Goal: Task Accomplishment & Management: Complete application form

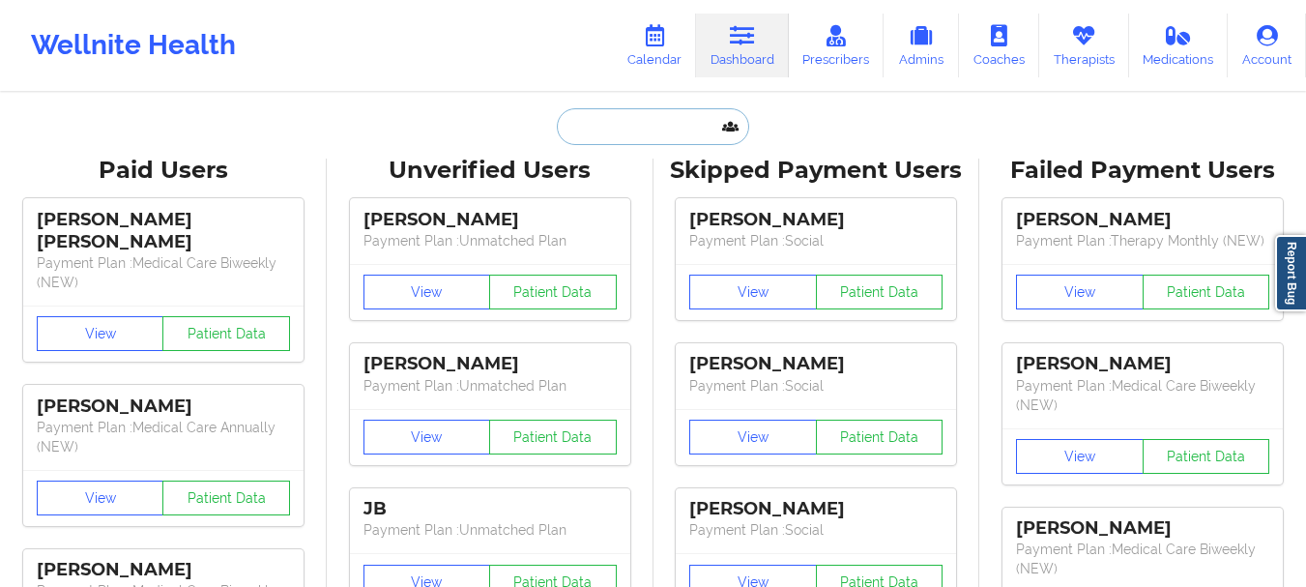
click at [619, 124] on input "text" at bounding box center [652, 126] width 191 height 37
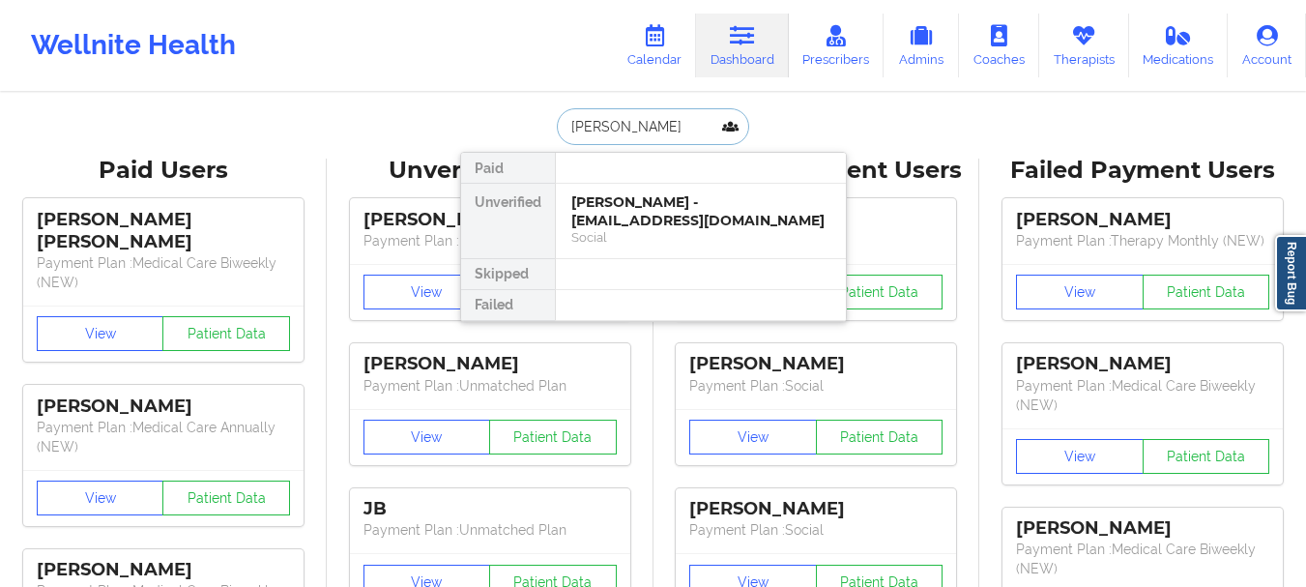
type input "jacob krasno"
click at [656, 223] on div "Jacob Krasnove - jakekrasnove@gmail.com" at bounding box center [700, 211] width 259 height 36
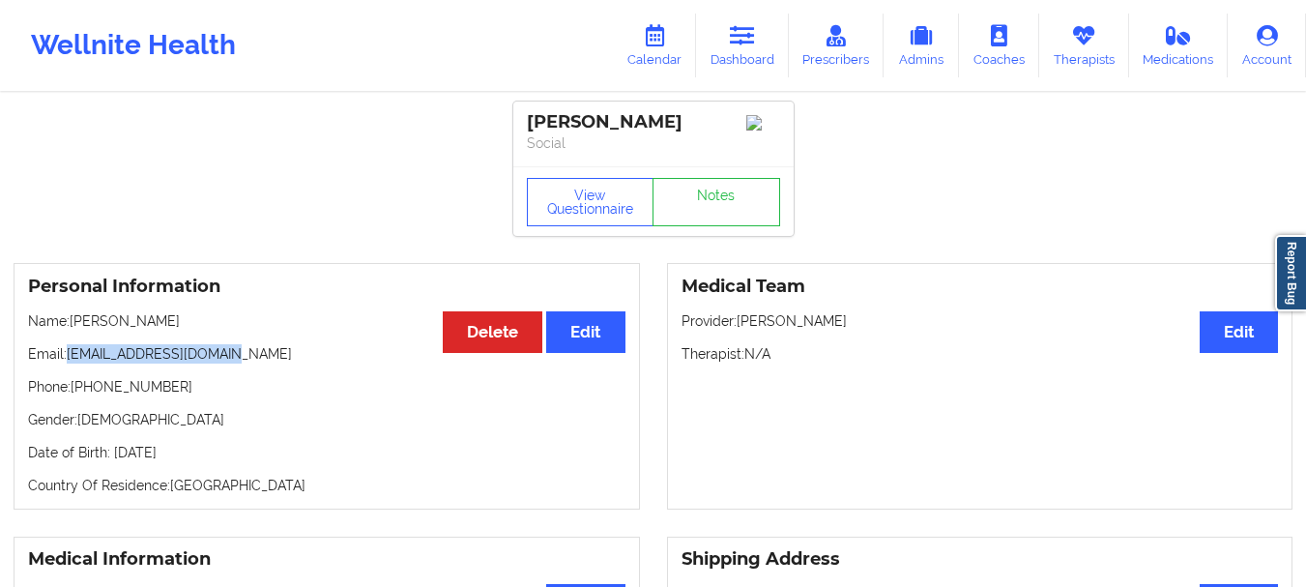
drag, startPoint x: 231, startPoint y: 362, endPoint x: 70, endPoint y: 361, distance: 161.4
click at [70, 361] on p "Email: jakekrasnove@gmail.com" at bounding box center [326, 353] width 597 height 19
copy p "jakekrasnove@gmail.com"
click at [776, 69] on link "Dashboard" at bounding box center [742, 46] width 93 height 64
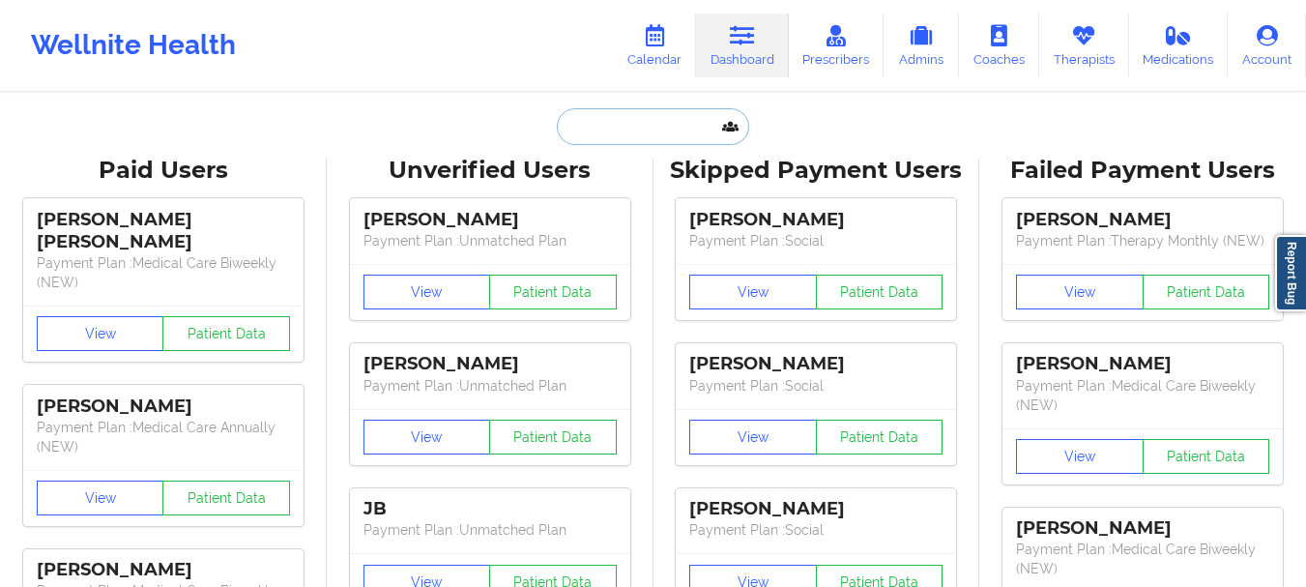
click at [591, 119] on input "text" at bounding box center [652, 126] width 191 height 37
paste input "c4casandra@gmail.com"
type input "c4casandra@gmail.com"
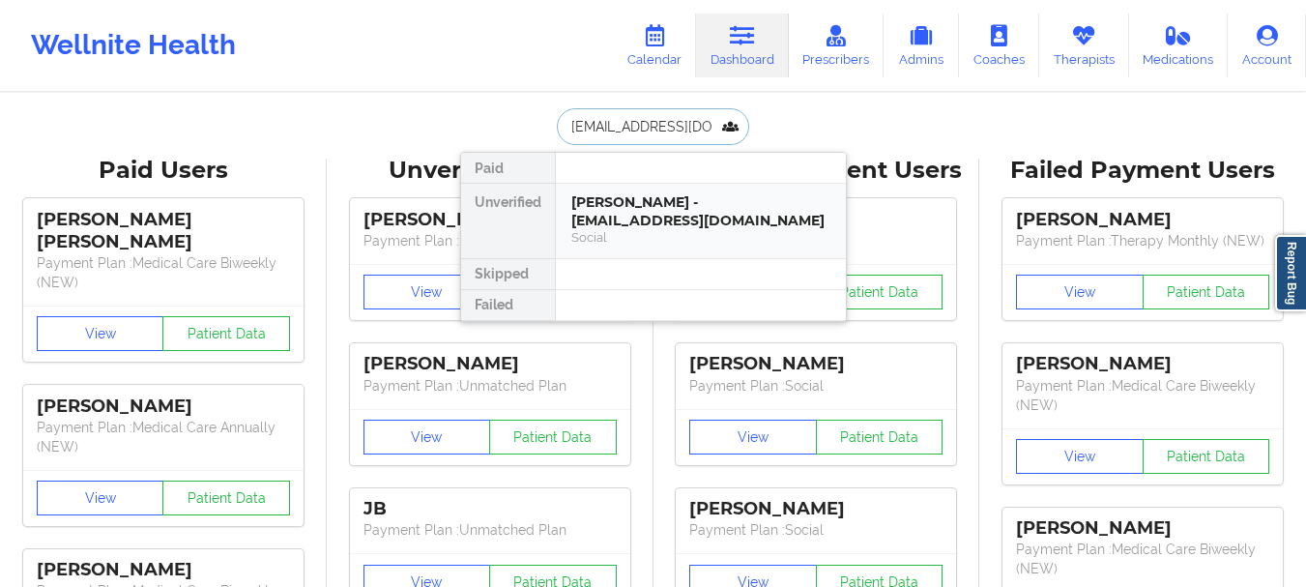
click at [578, 205] on div "Bianca Roberts - c4casandra@gmail.com" at bounding box center [700, 211] width 259 height 36
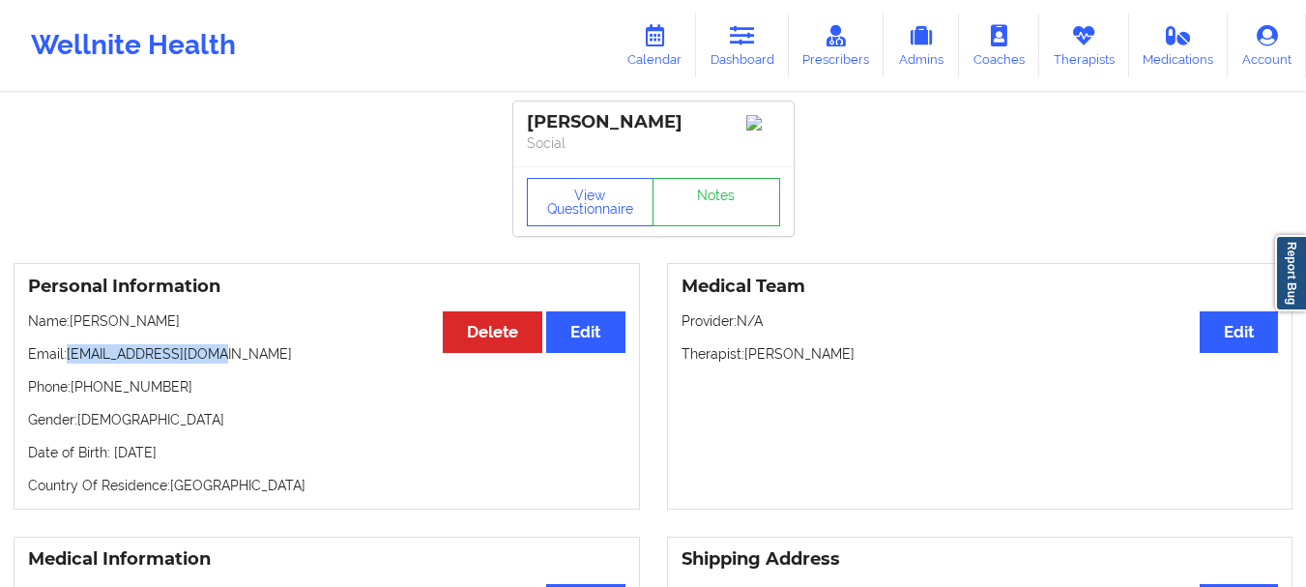
drag, startPoint x: 225, startPoint y: 362, endPoint x: 69, endPoint y: 367, distance: 156.7
click at [69, 363] on p "Email: c4casandra@gmail.com" at bounding box center [326, 353] width 597 height 19
copy p "c4casandra@gmail.com"
drag, startPoint x: 177, startPoint y: 400, endPoint x: 86, endPoint y: 401, distance: 90.9
click at [86, 396] on p "Phone: +1646-373-8424" at bounding box center [326, 386] width 597 height 19
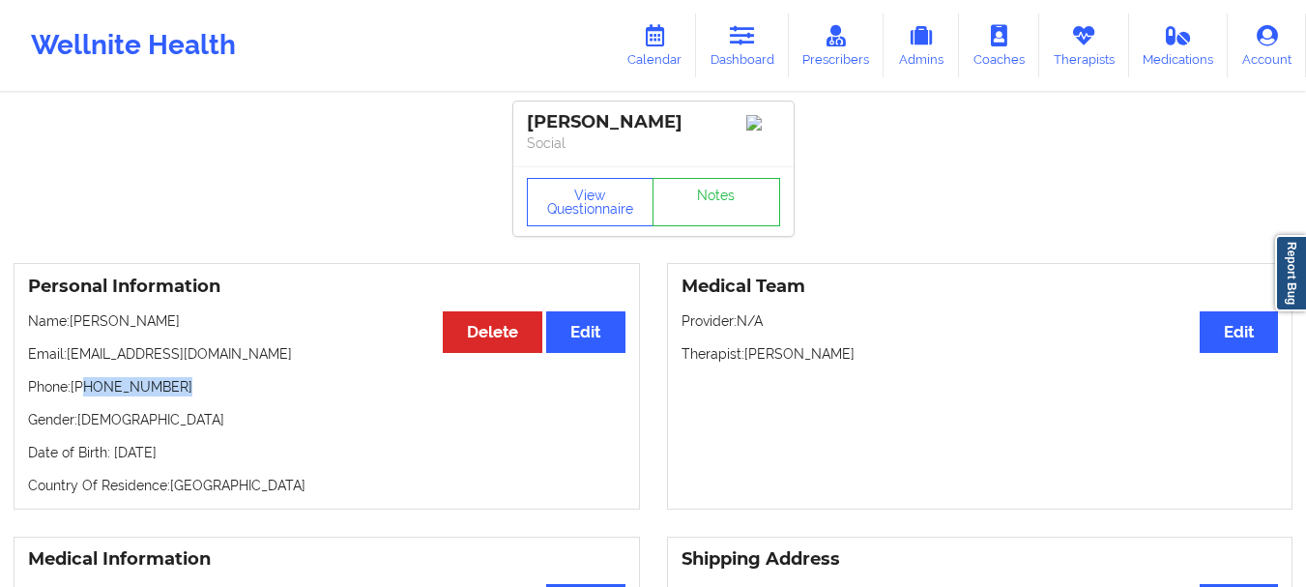
copy p "646-373-8424"
click at [747, 59] on link "Dashboard" at bounding box center [742, 46] width 93 height 64
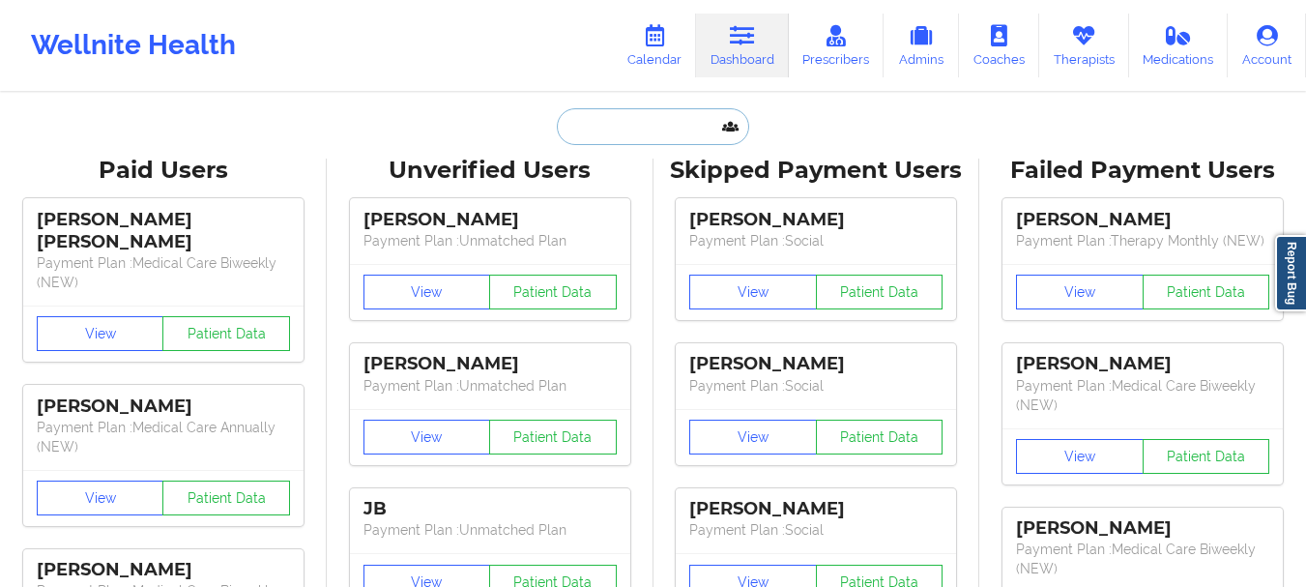
click at [618, 132] on input "text" at bounding box center [652, 126] width 191 height 37
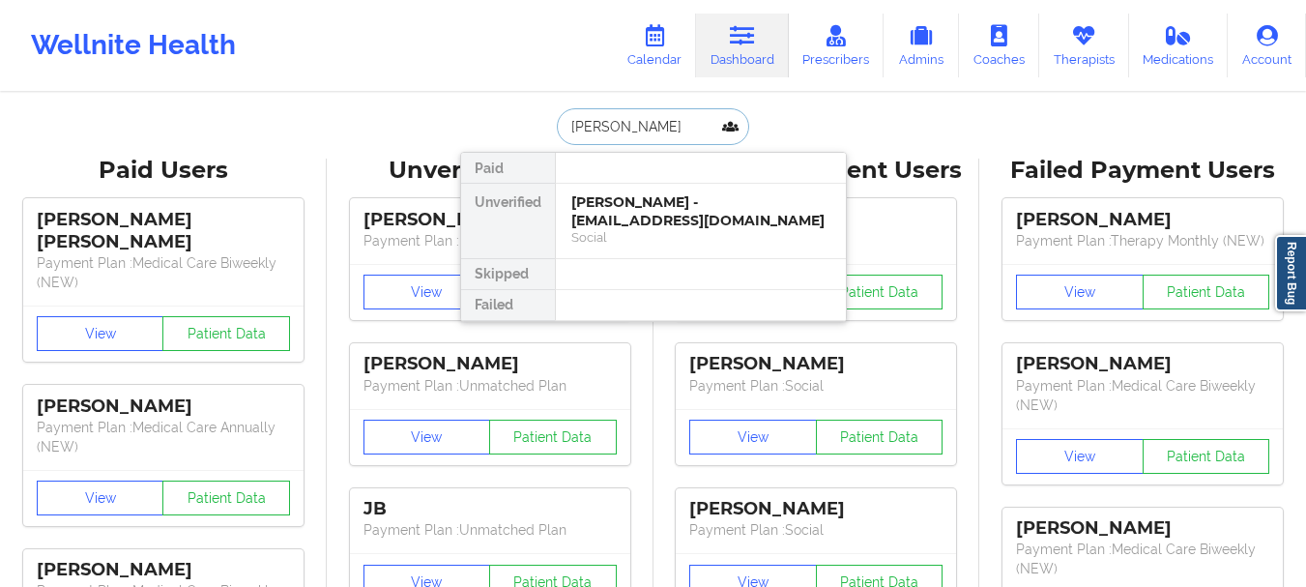
type input "Liz Ca"
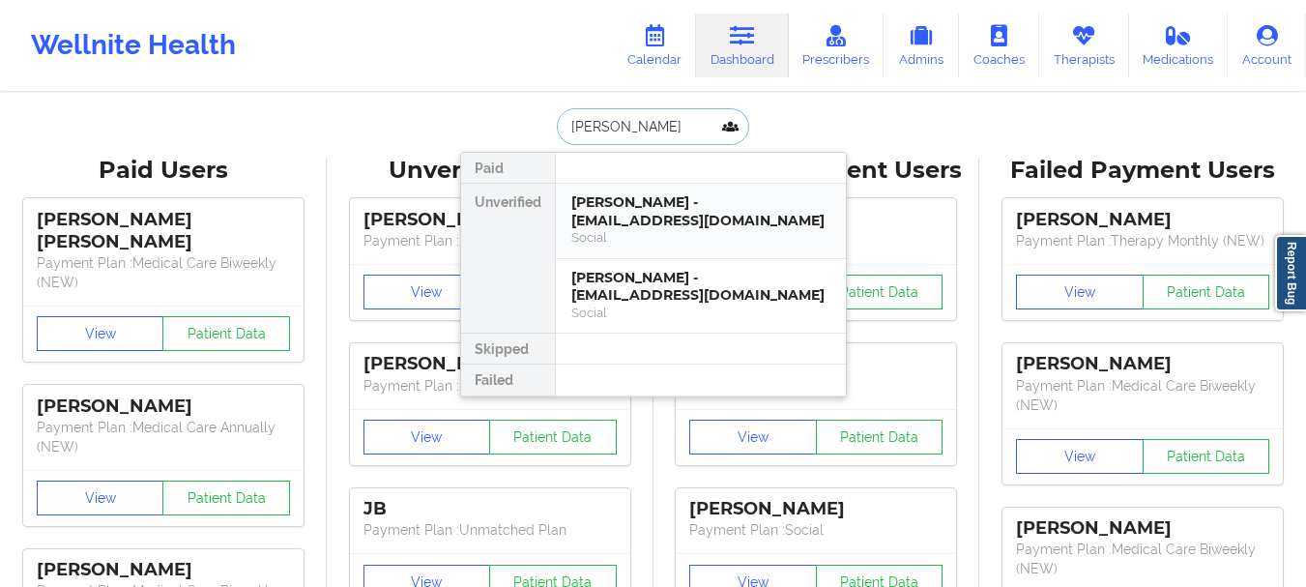
click at [623, 201] on div "Liz Caceres - lizcaceres31@gmail.com" at bounding box center [700, 211] width 259 height 36
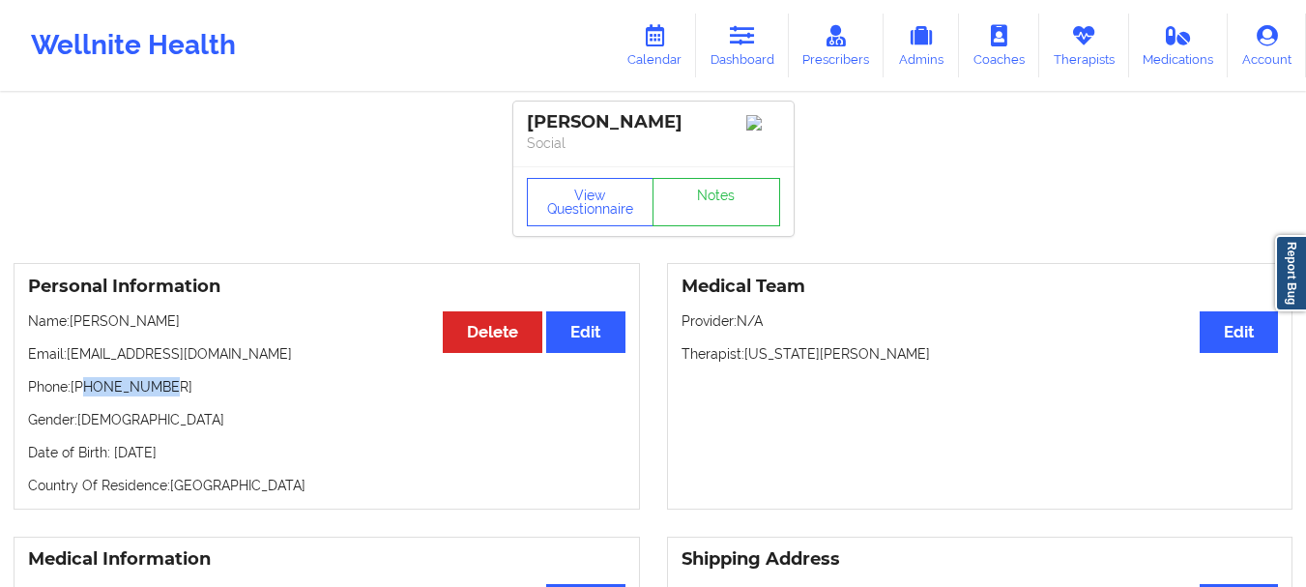
drag, startPoint x: 166, startPoint y: 402, endPoint x: 89, endPoint y: 395, distance: 77.6
click at [89, 395] on p "Phone: +13059268518" at bounding box center [326, 386] width 597 height 19
copy p "3059268518"
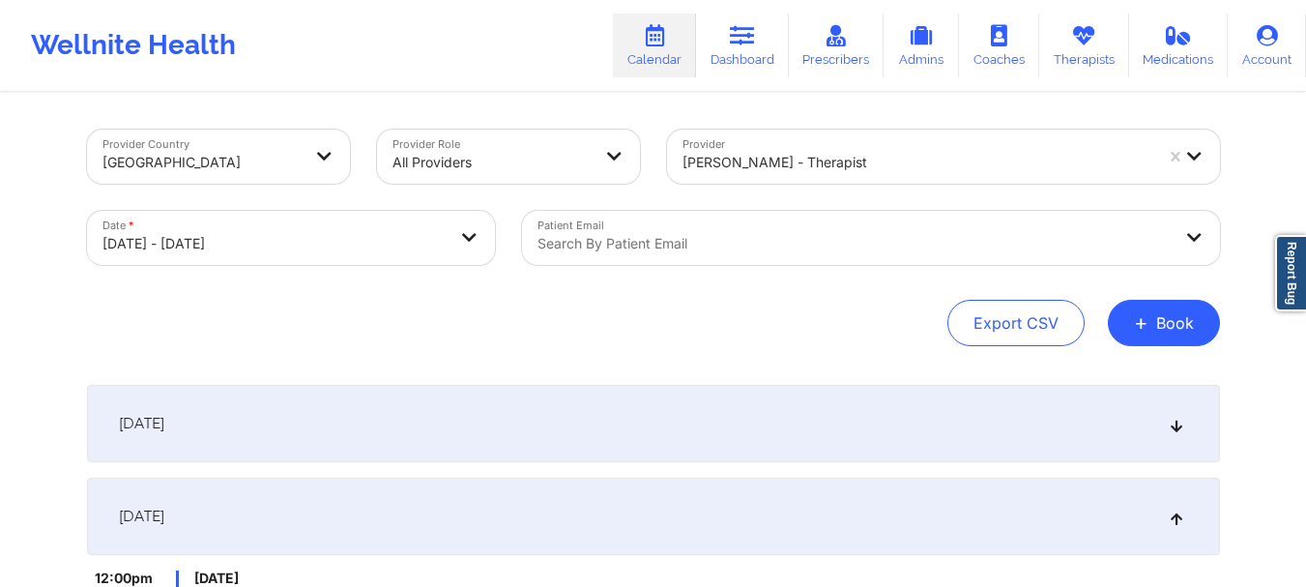
select select "2025-9"
select select "2025-10"
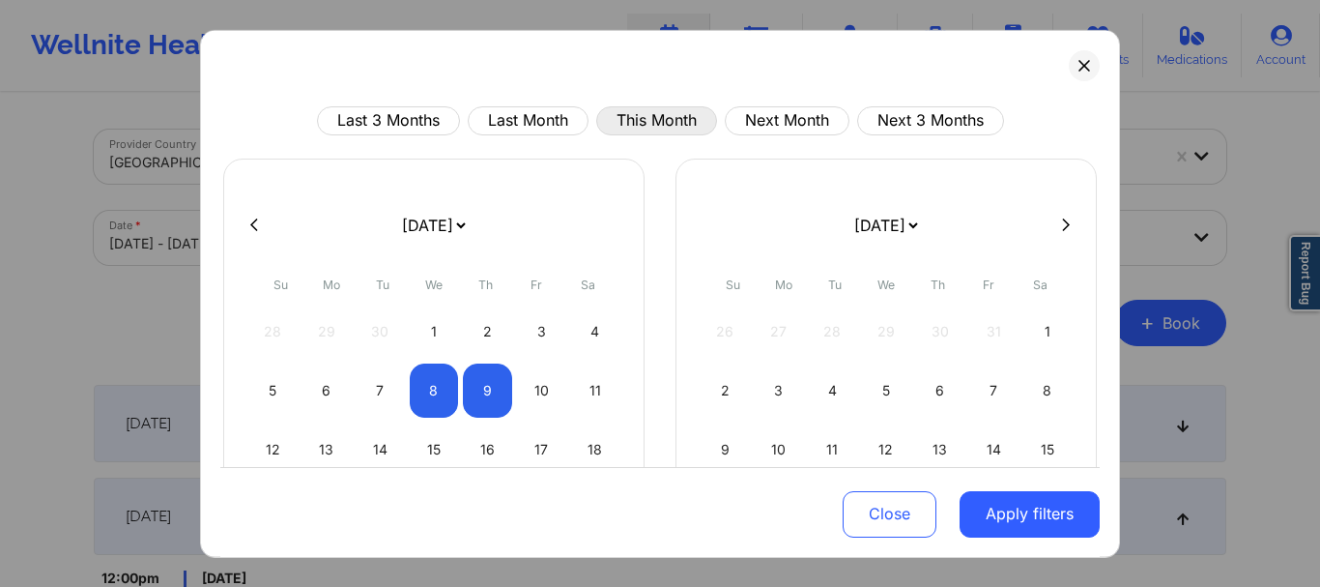
click at [635, 128] on button "This Month" at bounding box center [656, 119] width 121 height 29
select select "2025-9"
select select "2025-10"
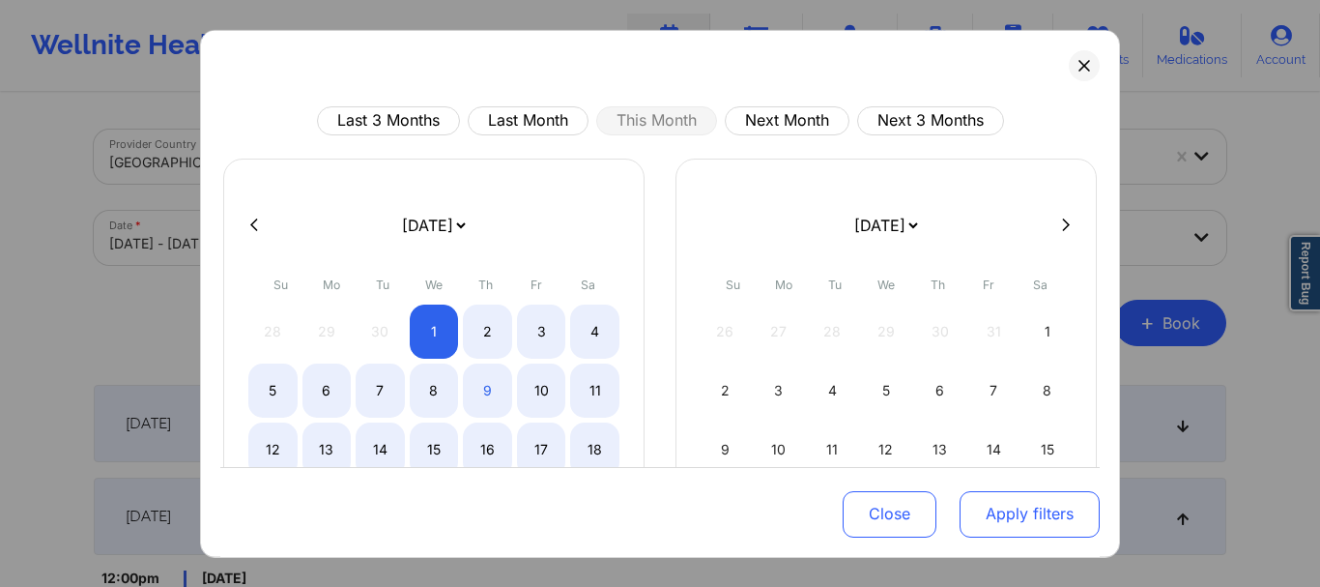
click at [992, 506] on button "Apply filters" at bounding box center [1030, 514] width 140 height 46
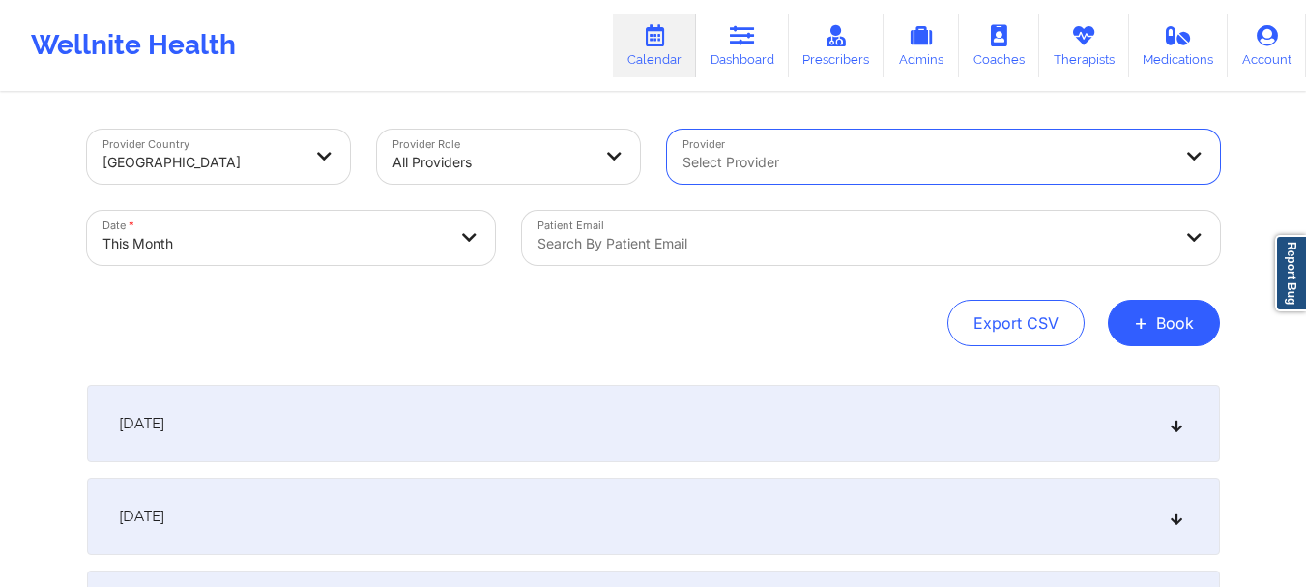
click at [977, 252] on div at bounding box center [854, 243] width 634 height 23
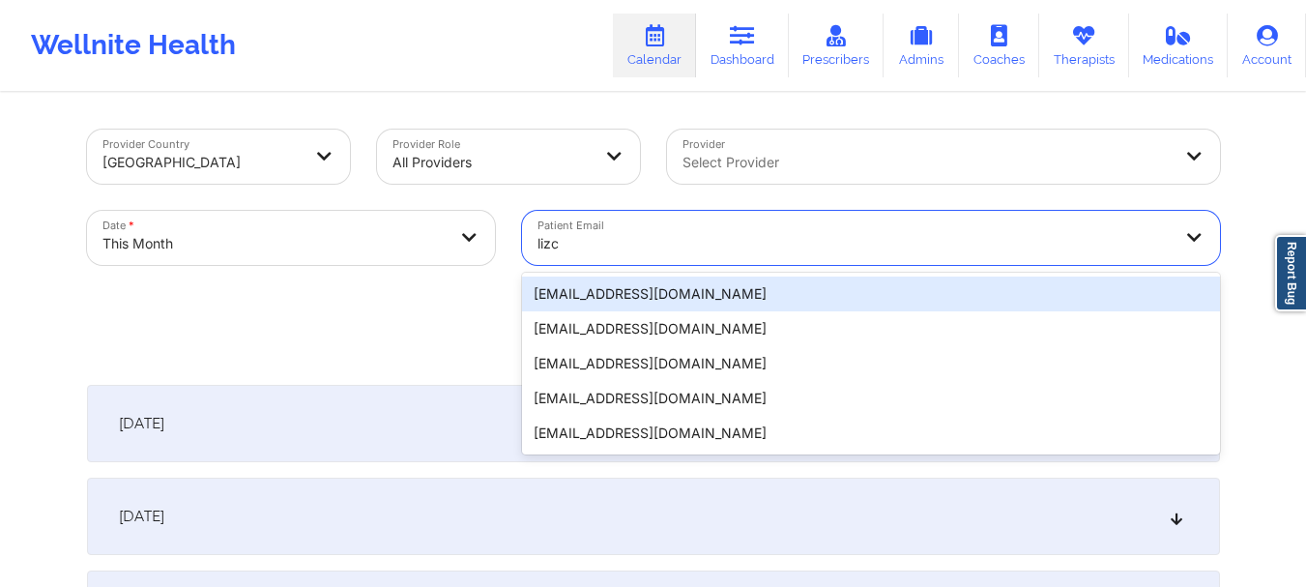
type input "lizca"
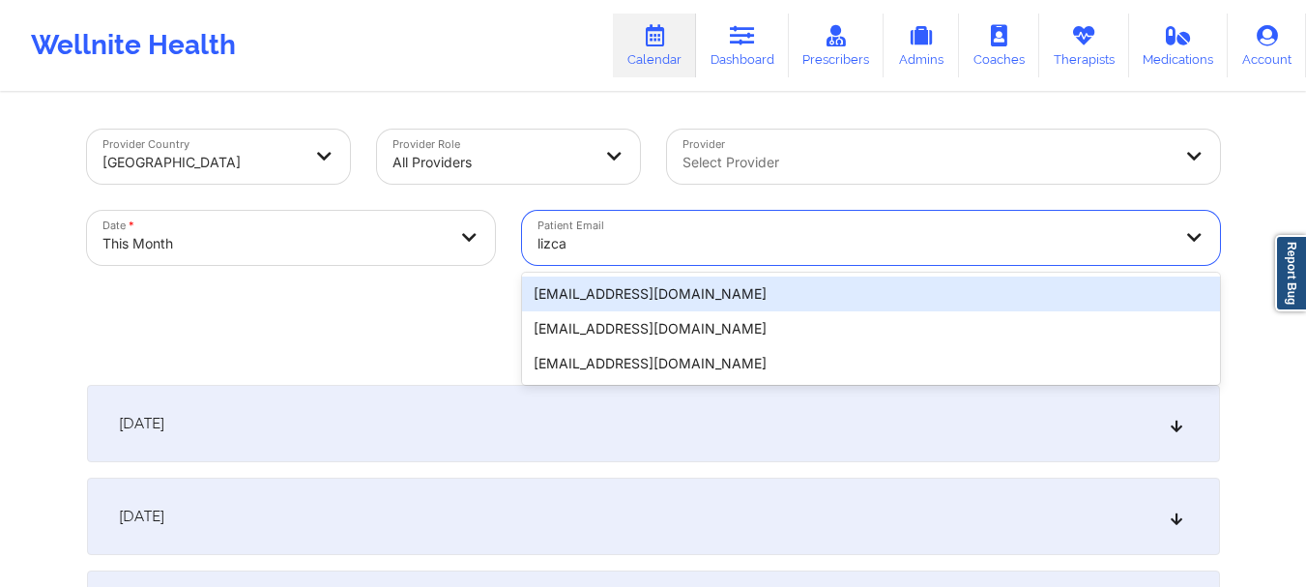
click at [752, 298] on div "[EMAIL_ADDRESS][DOMAIN_NAME]" at bounding box center [871, 293] width 698 height 35
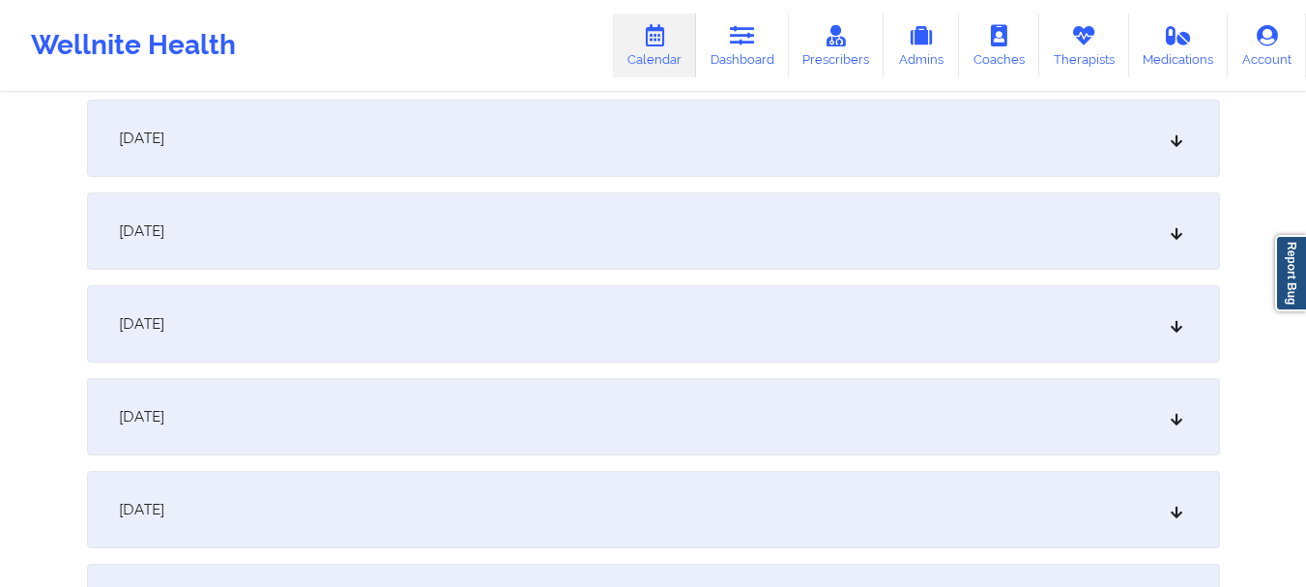
scroll to position [1417, 0]
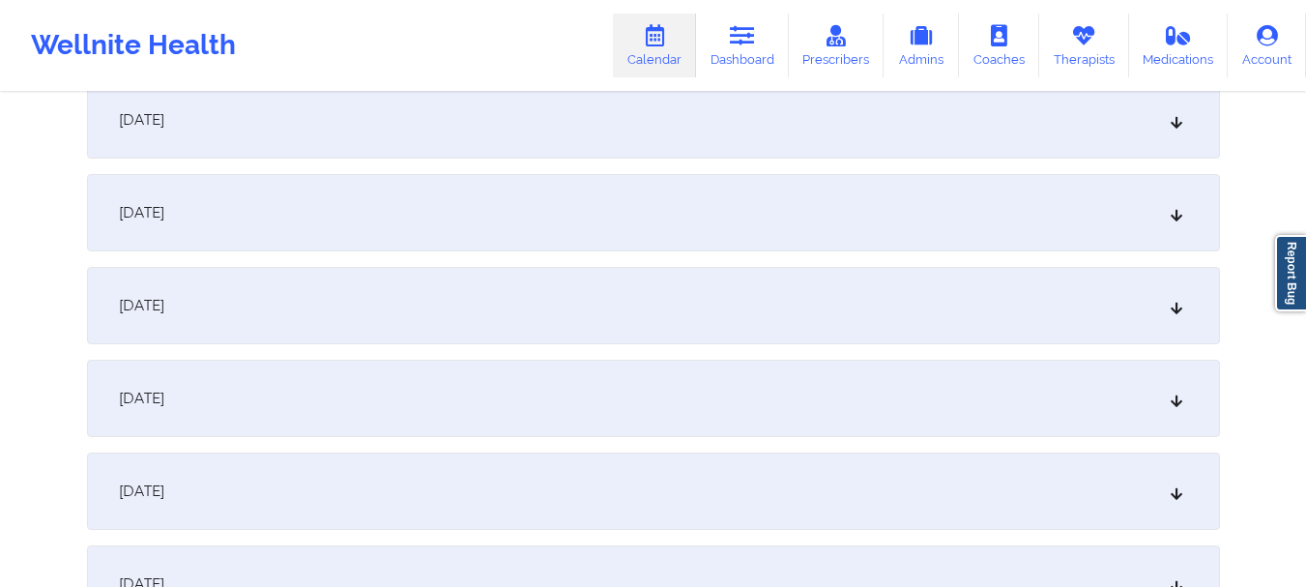
click at [1182, 218] on icon at bounding box center [1176, 213] width 16 height 14
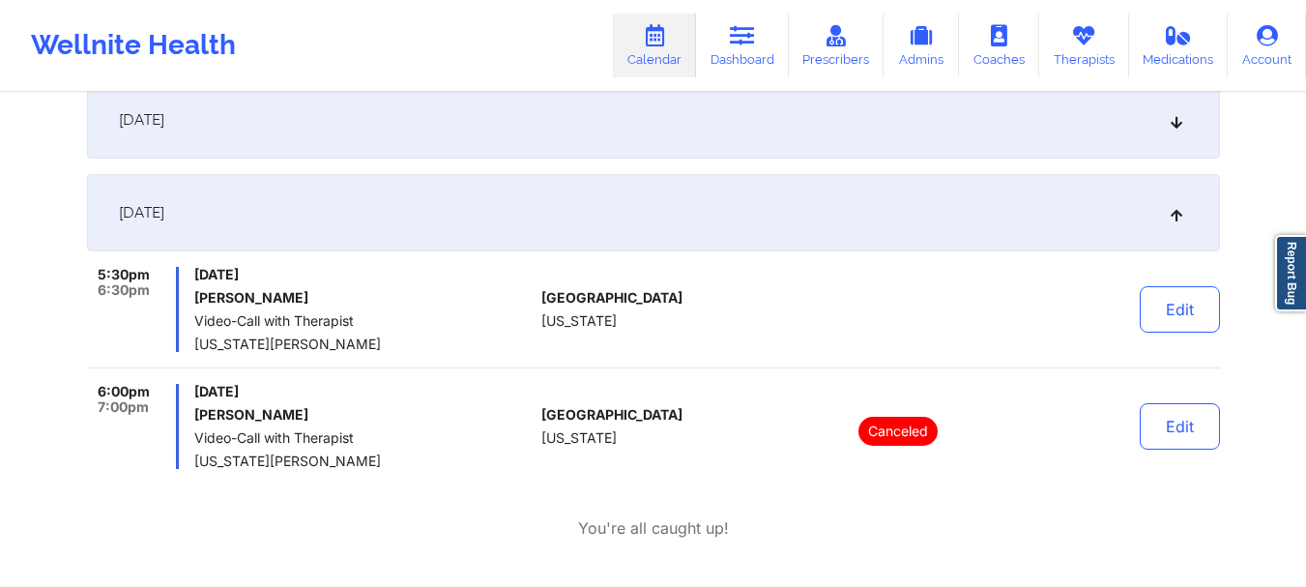
click at [1180, 219] on icon at bounding box center [1176, 213] width 16 height 14
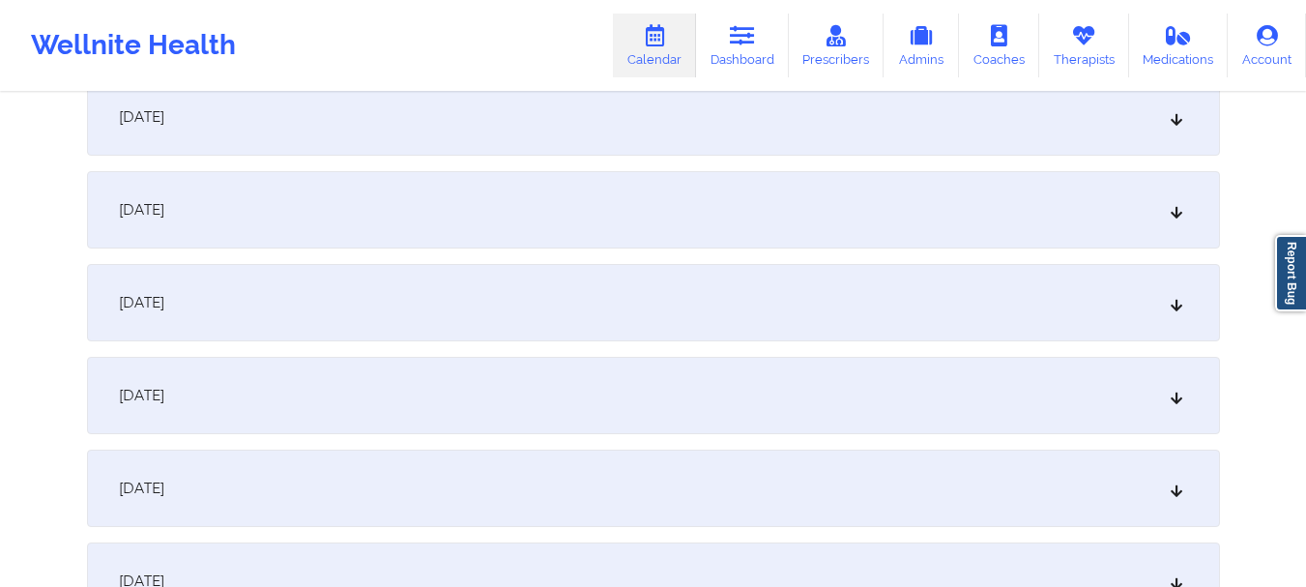
scroll to position [1982, 0]
click at [1018, 215] on div "[DATE]" at bounding box center [653, 203] width 1133 height 77
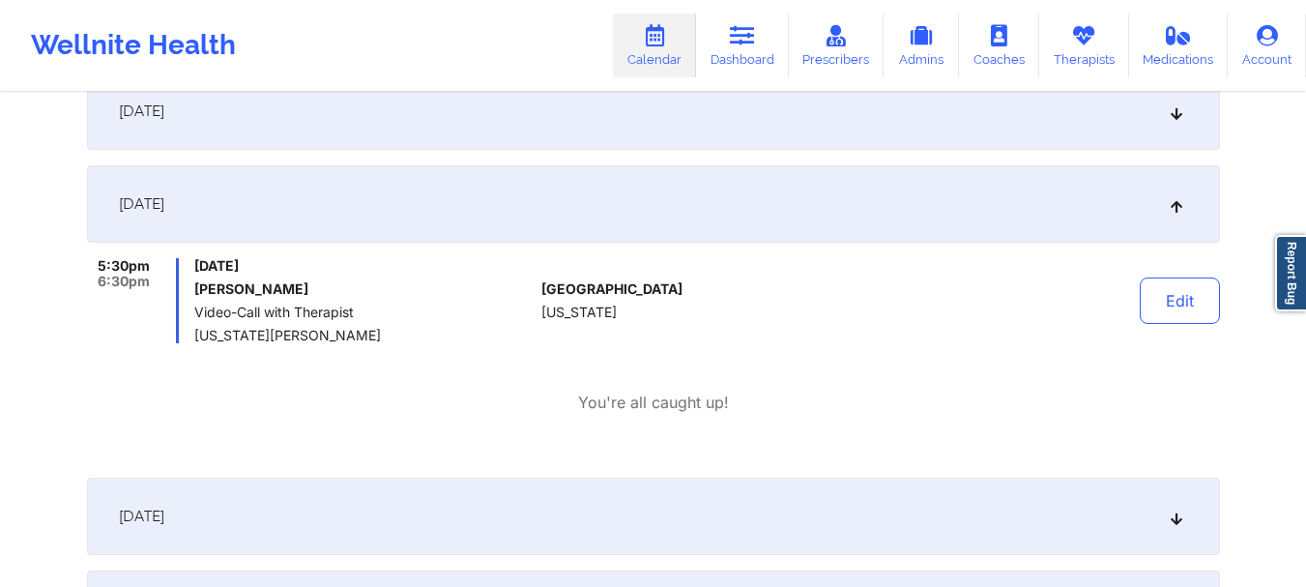
click at [1018, 215] on div "[DATE]" at bounding box center [653, 203] width 1133 height 77
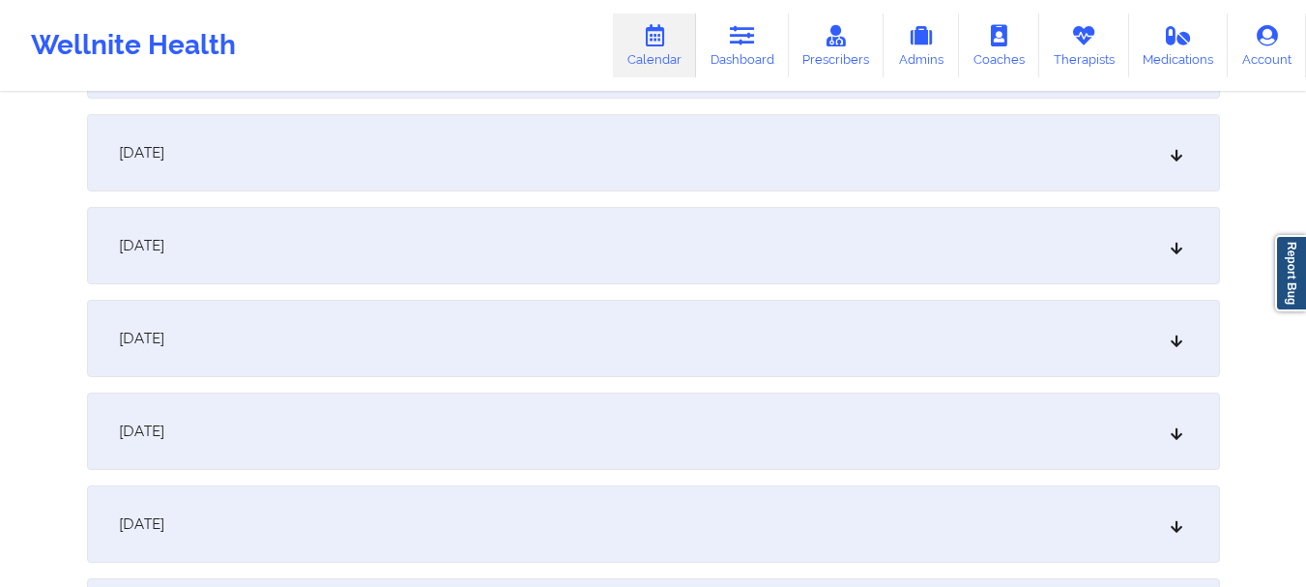
scroll to position [1935, 0]
click at [1150, 264] on div "[DATE]" at bounding box center [653, 251] width 1133 height 77
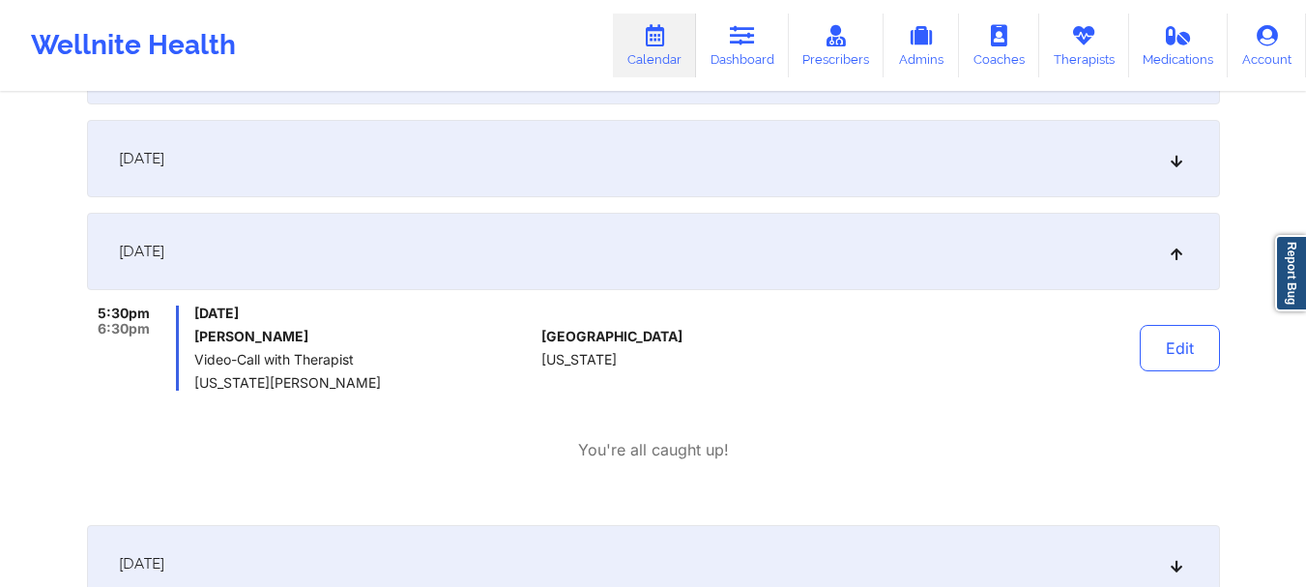
click at [1150, 264] on div "[DATE]" at bounding box center [653, 251] width 1133 height 77
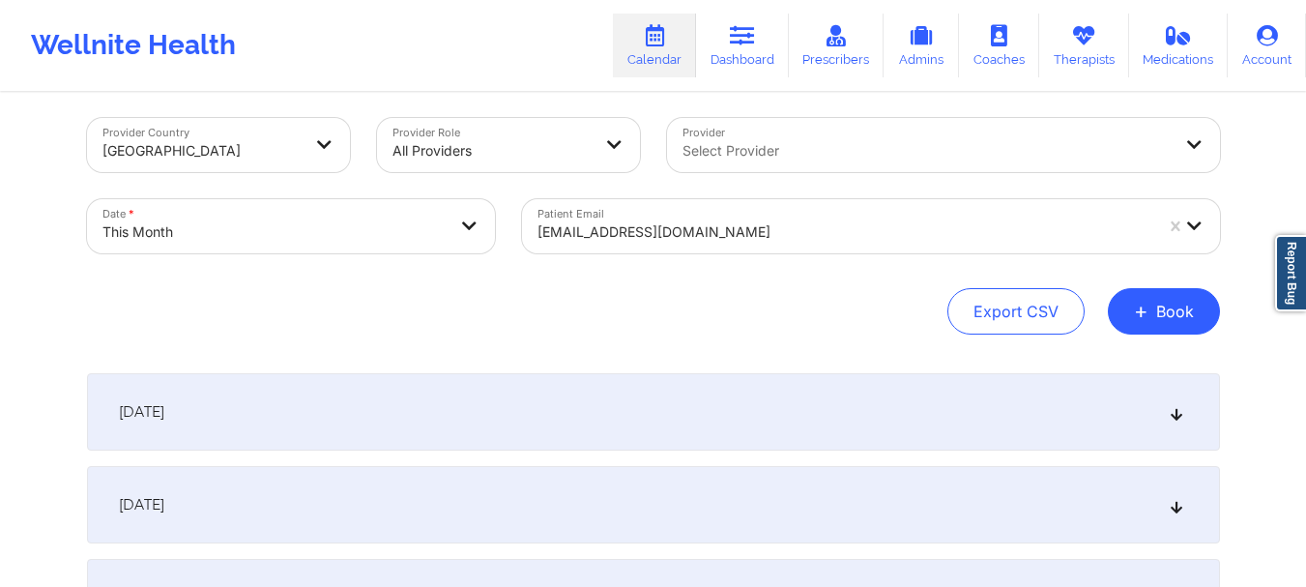
scroll to position [0, 0]
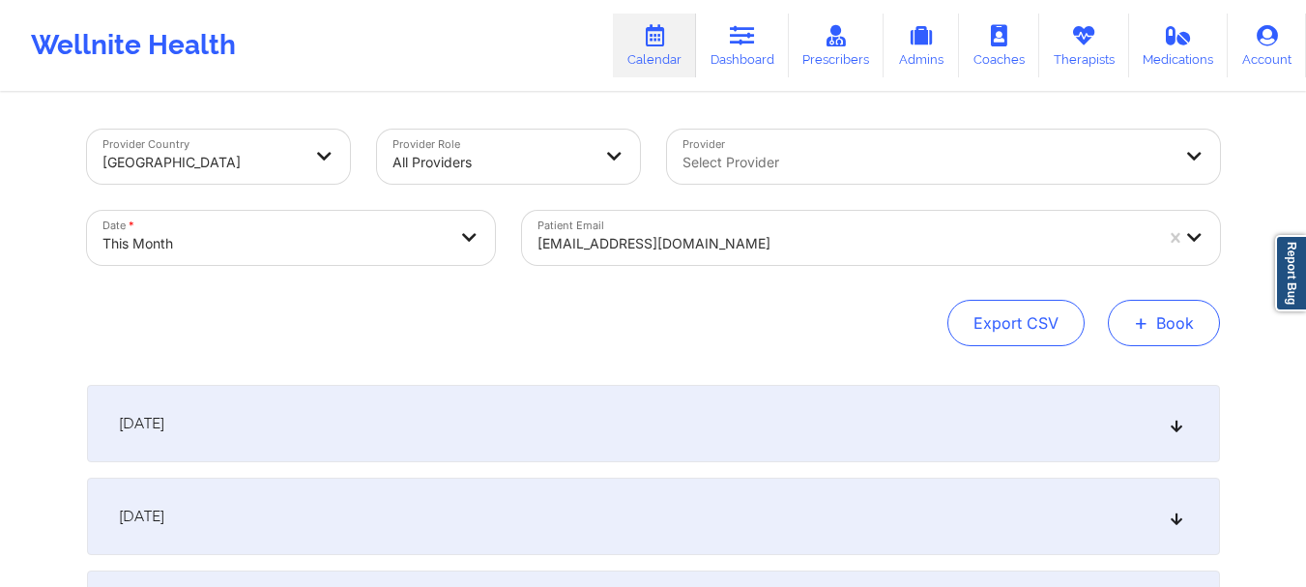
click at [1155, 315] on button "+ Book" at bounding box center [1164, 323] width 112 height 46
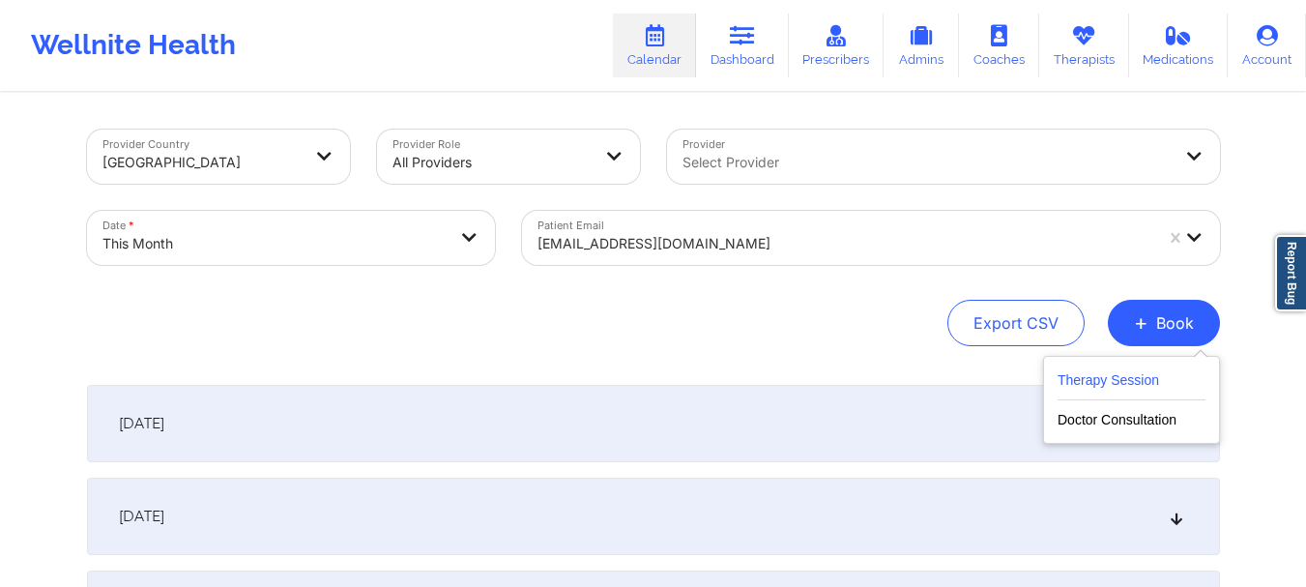
click at [1095, 385] on button "Therapy Session" at bounding box center [1131, 384] width 148 height 32
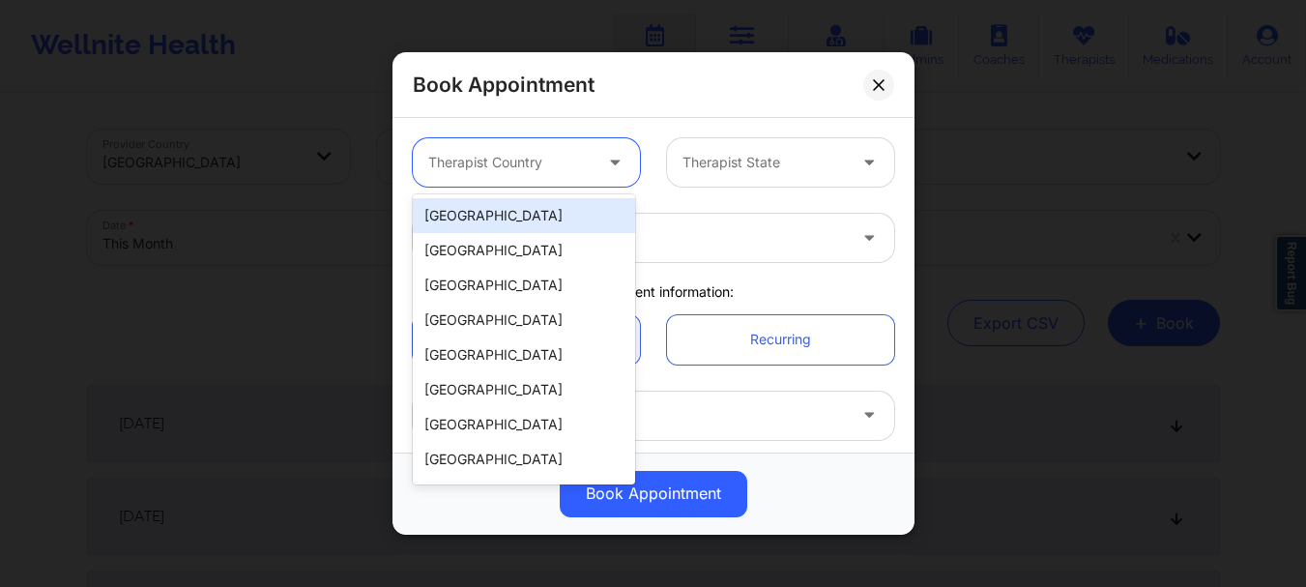
click at [605, 170] on div at bounding box center [616, 163] width 23 height 24
click at [537, 214] on div "[GEOGRAPHIC_DATA]" at bounding box center [524, 215] width 222 height 35
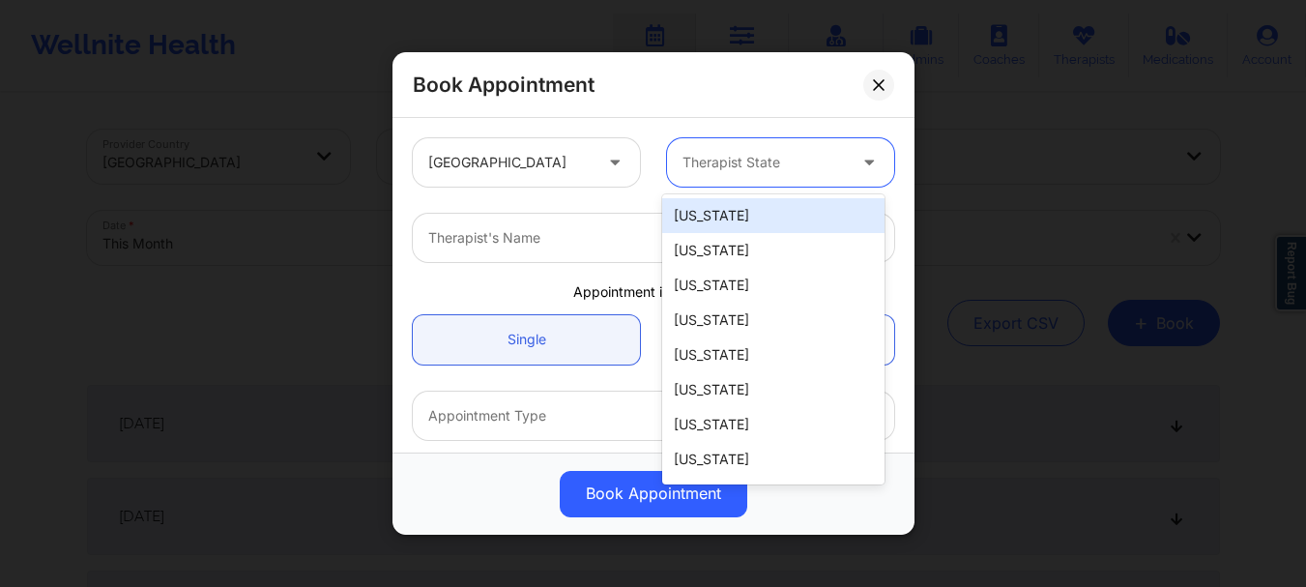
click at [701, 174] on div "Therapist State" at bounding box center [757, 162] width 181 height 48
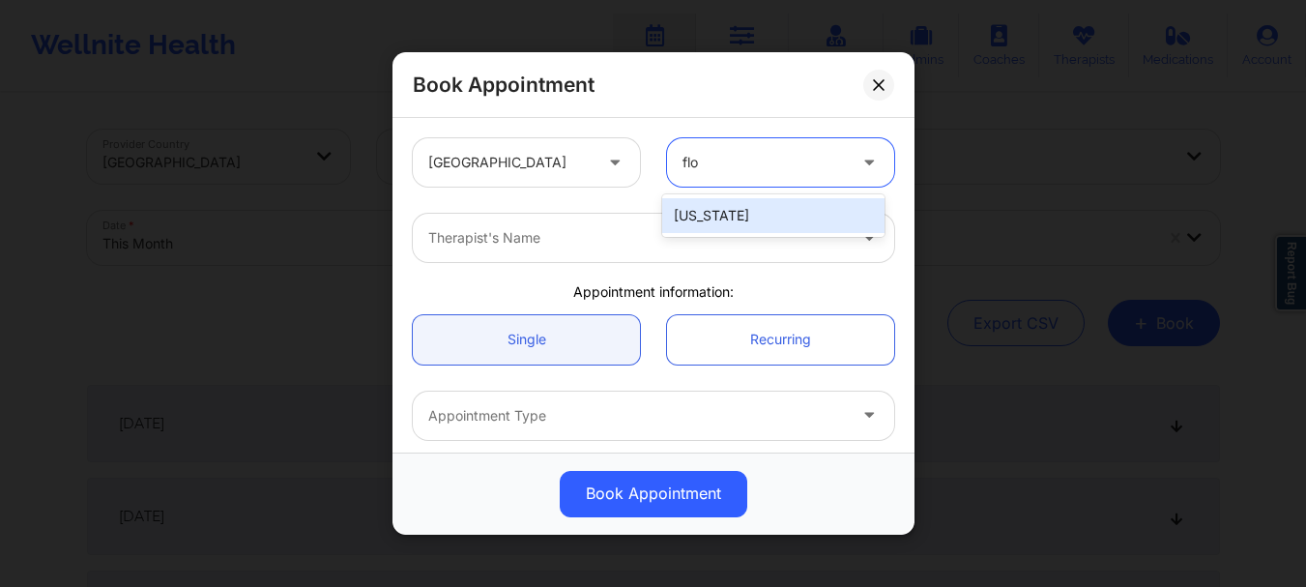
type input "[PERSON_NAME]"
click at [684, 215] on div "[US_STATE]" at bounding box center [773, 215] width 222 height 35
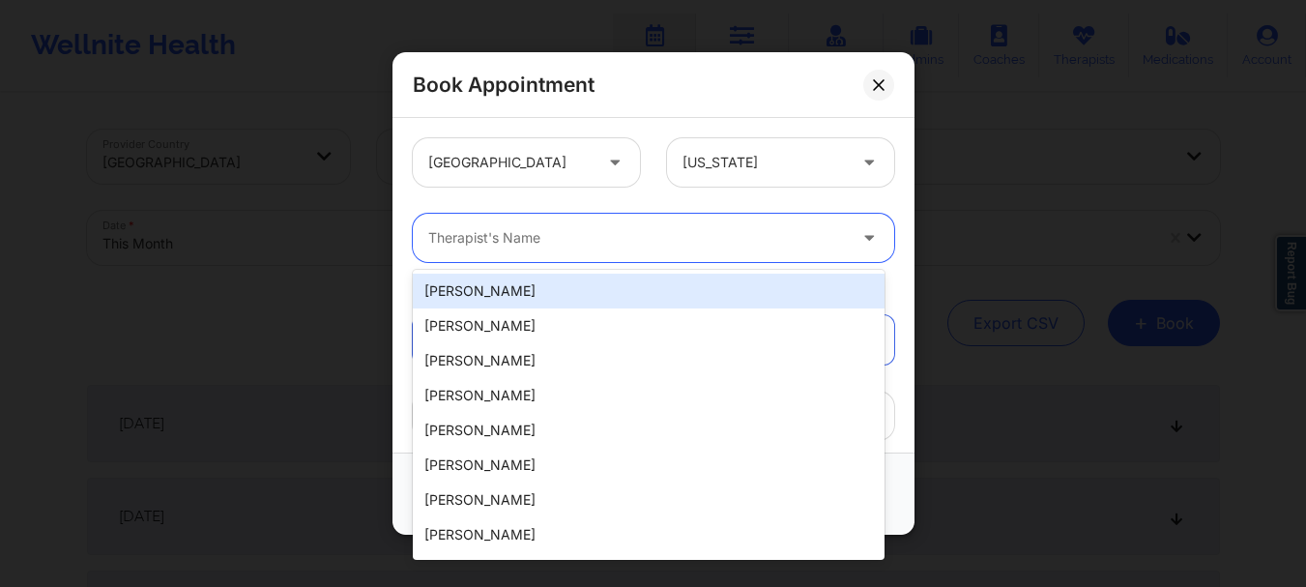
click at [617, 228] on div at bounding box center [637, 237] width 418 height 23
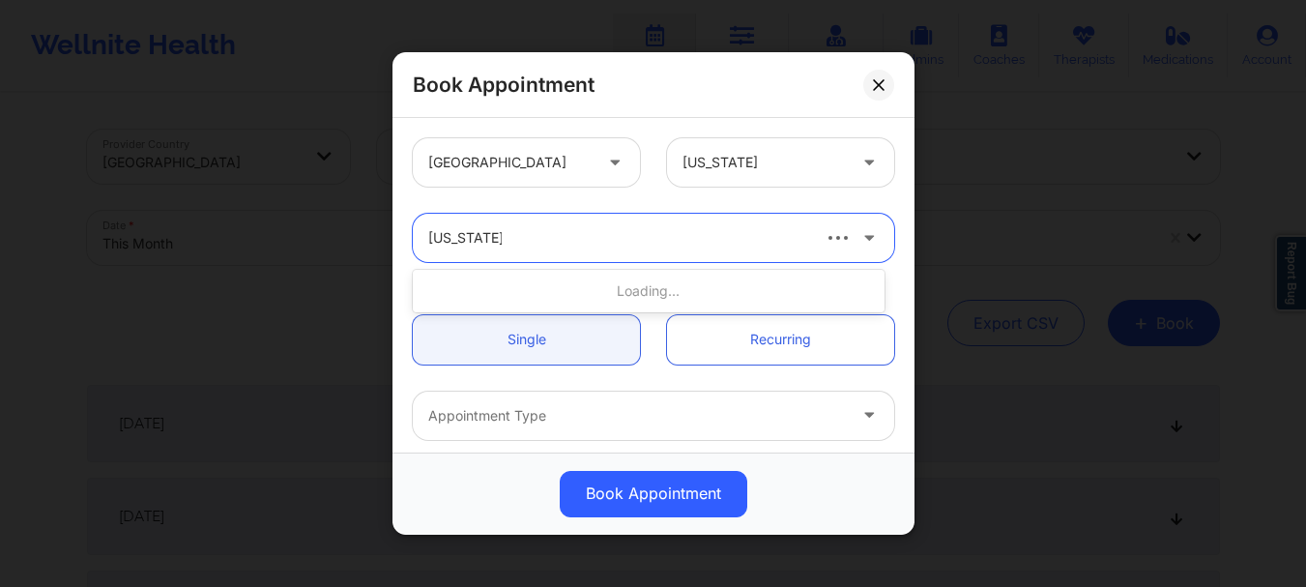
type input "[US_STATE][PERSON_NAME]"
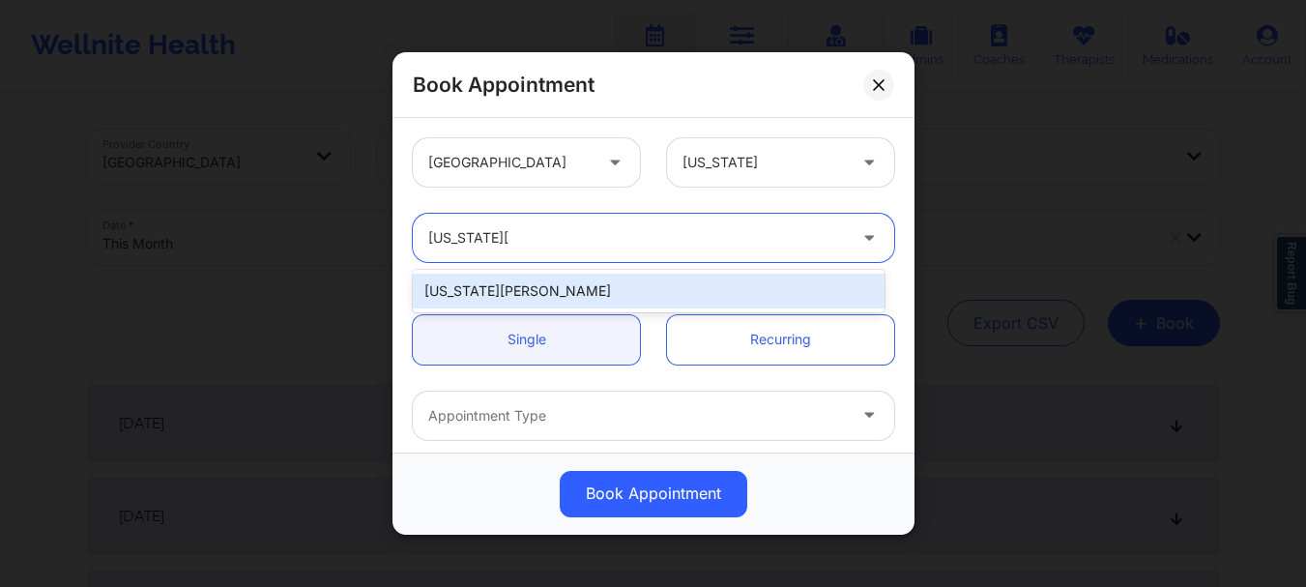
click at [564, 284] on div "[US_STATE][PERSON_NAME]" at bounding box center [649, 291] width 472 height 35
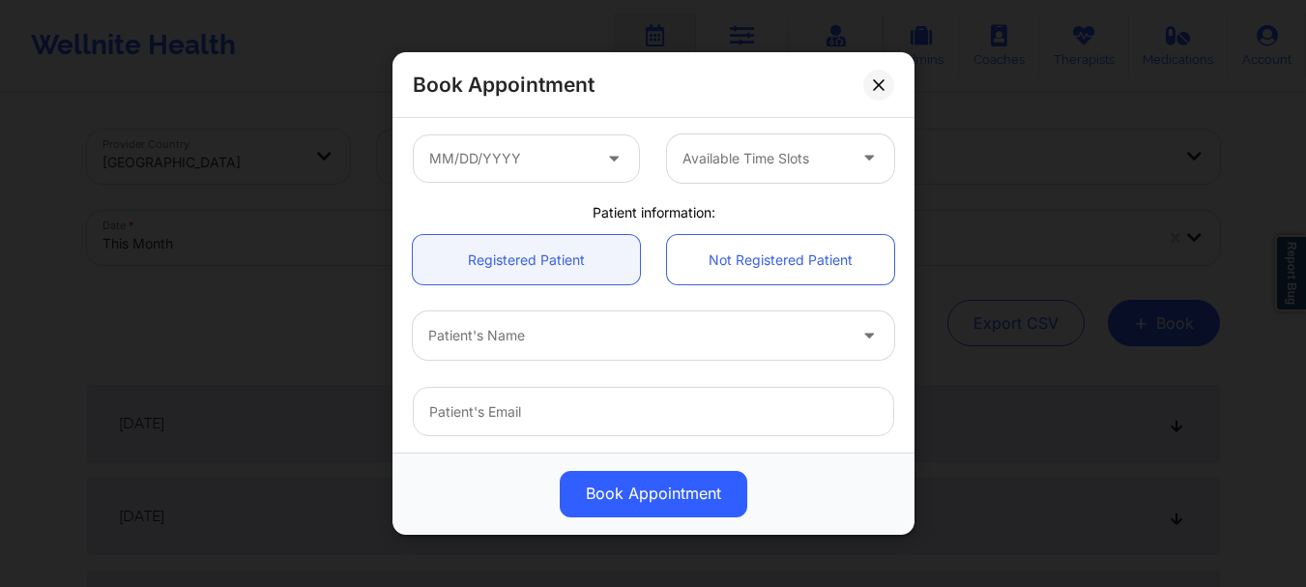
scroll to position [382, 0]
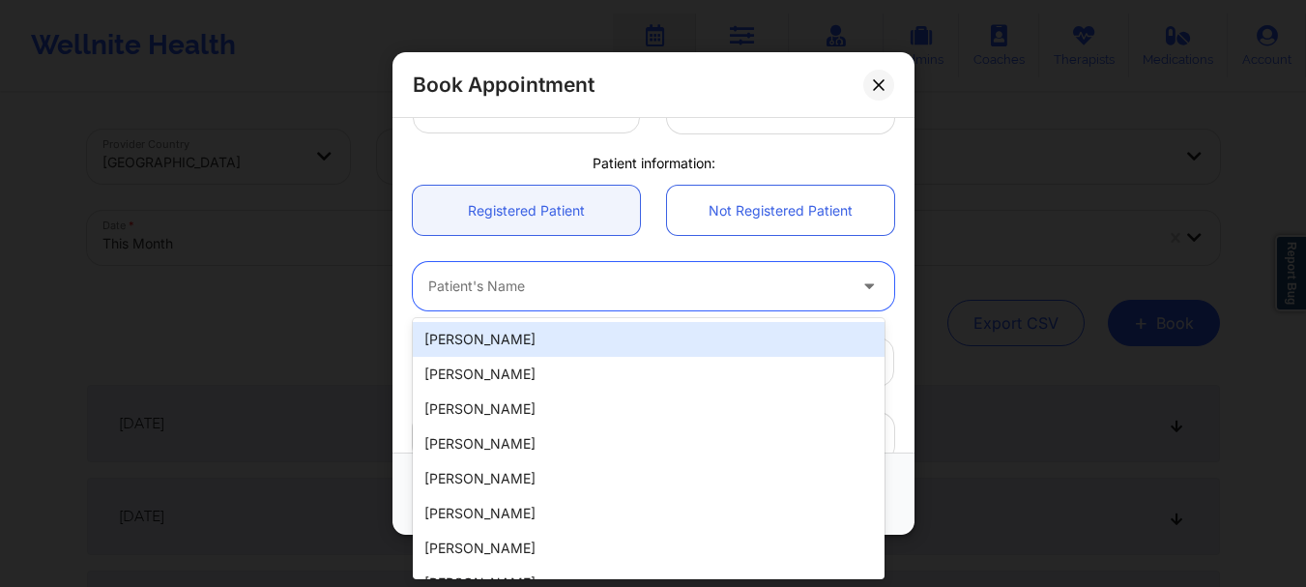
click at [536, 306] on div "Patient's Name" at bounding box center [630, 286] width 435 height 48
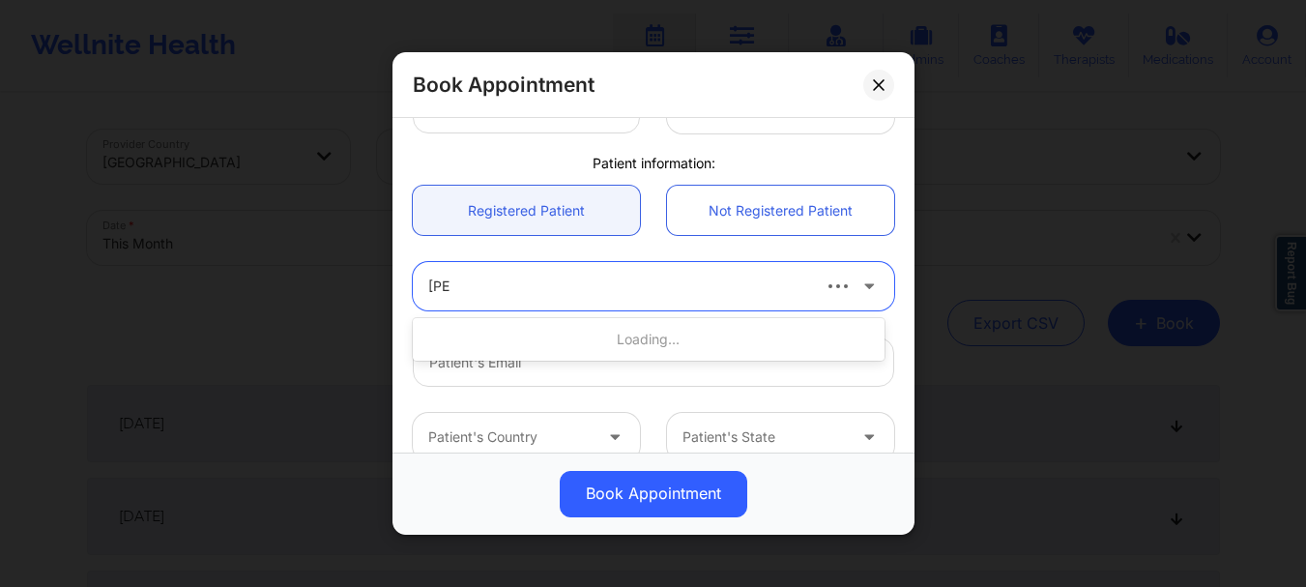
type input "[PERSON_NAME]"
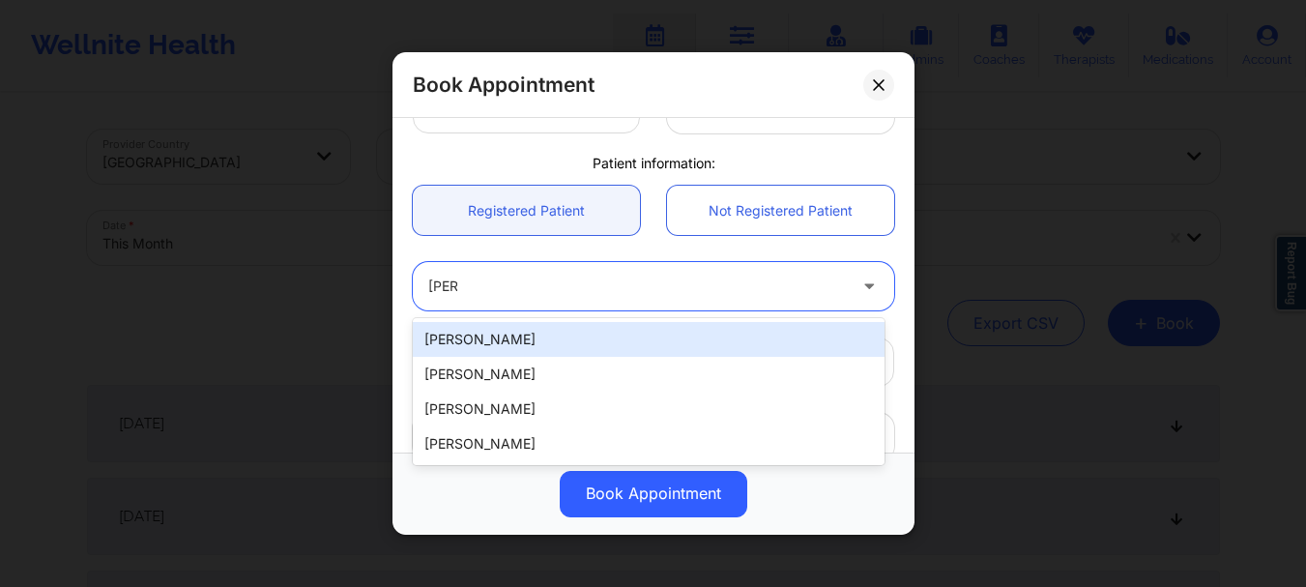
click at [520, 338] on div "[PERSON_NAME]" at bounding box center [649, 339] width 472 height 35
type input "[EMAIL_ADDRESS][DOMAIN_NAME]"
type input "[PHONE_NUMBER]"
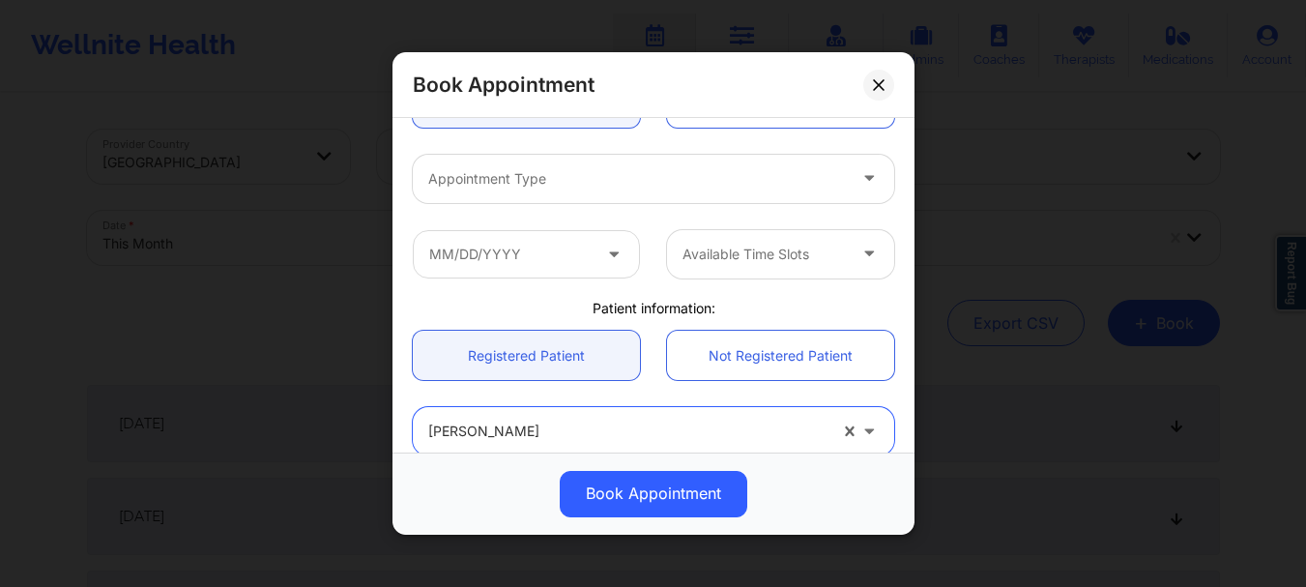
scroll to position [213, 0]
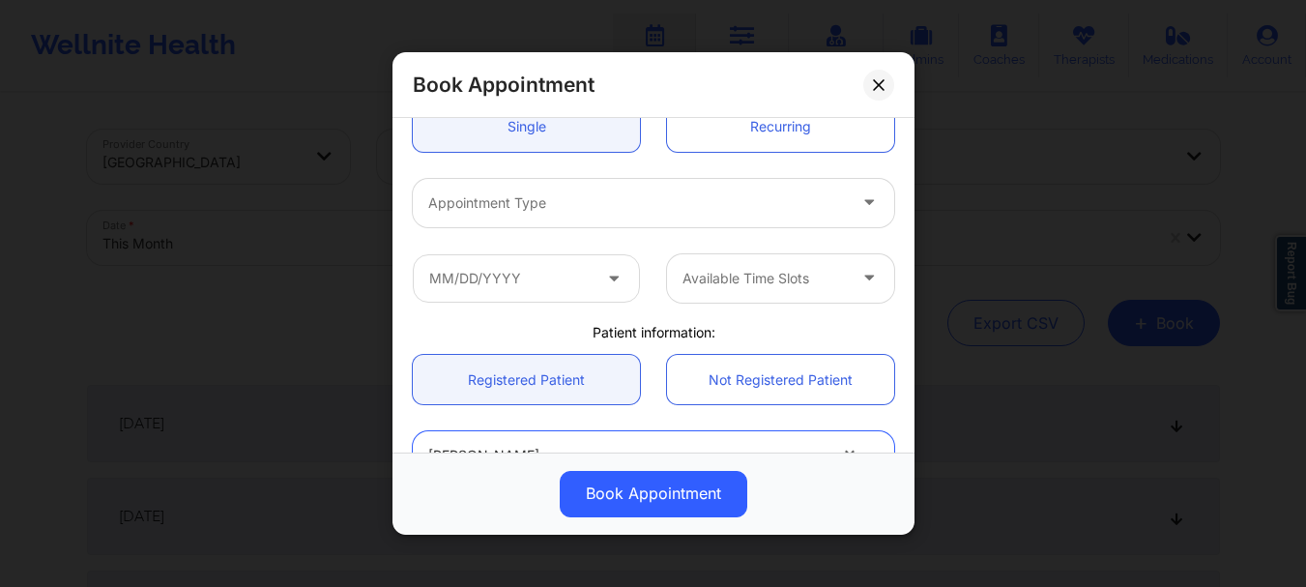
click at [690, 202] on div at bounding box center [637, 202] width 418 height 23
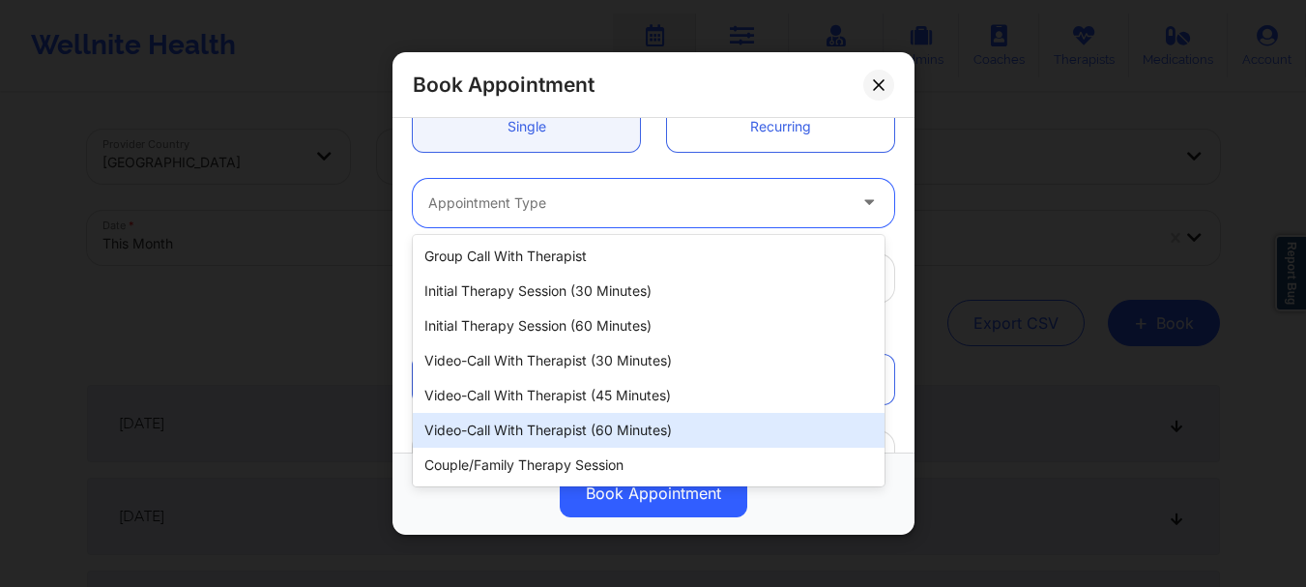
click at [620, 422] on div "Video-Call with Therapist (60 minutes)" at bounding box center [649, 430] width 472 height 35
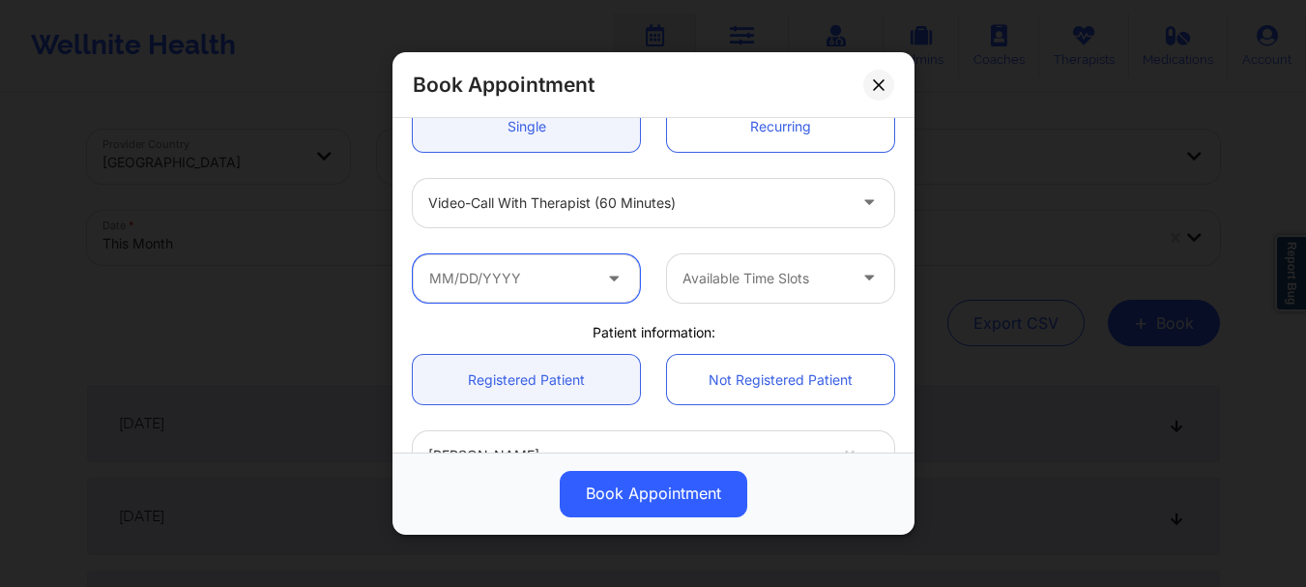
click at [462, 276] on input "text" at bounding box center [526, 278] width 227 height 48
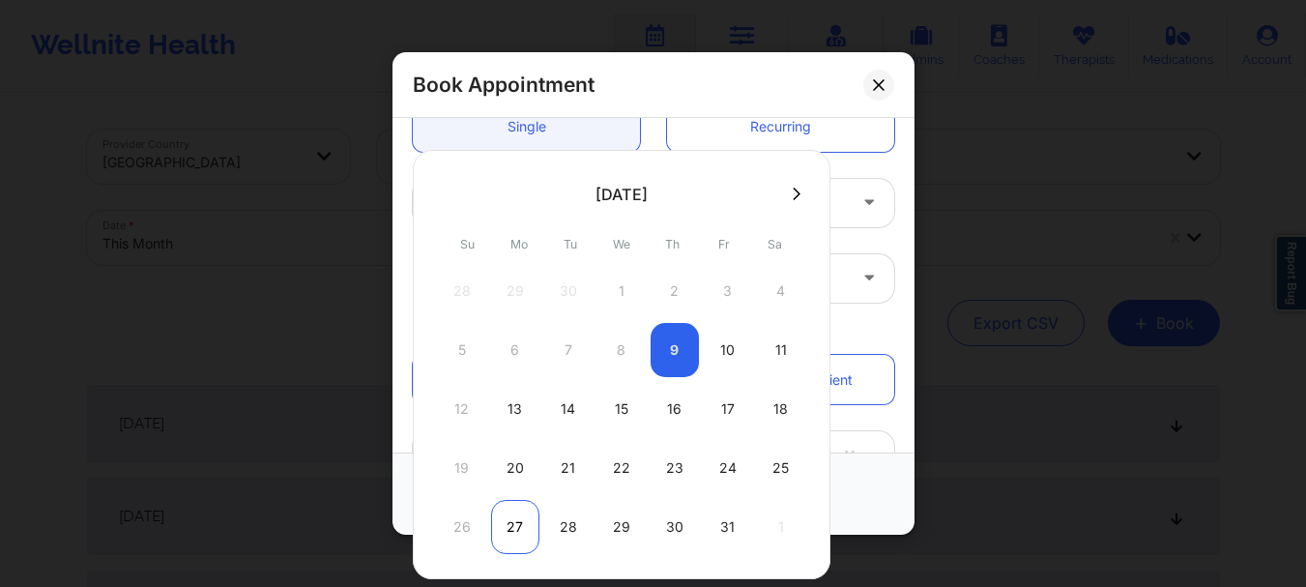
click at [527, 519] on div "27" at bounding box center [515, 527] width 48 height 54
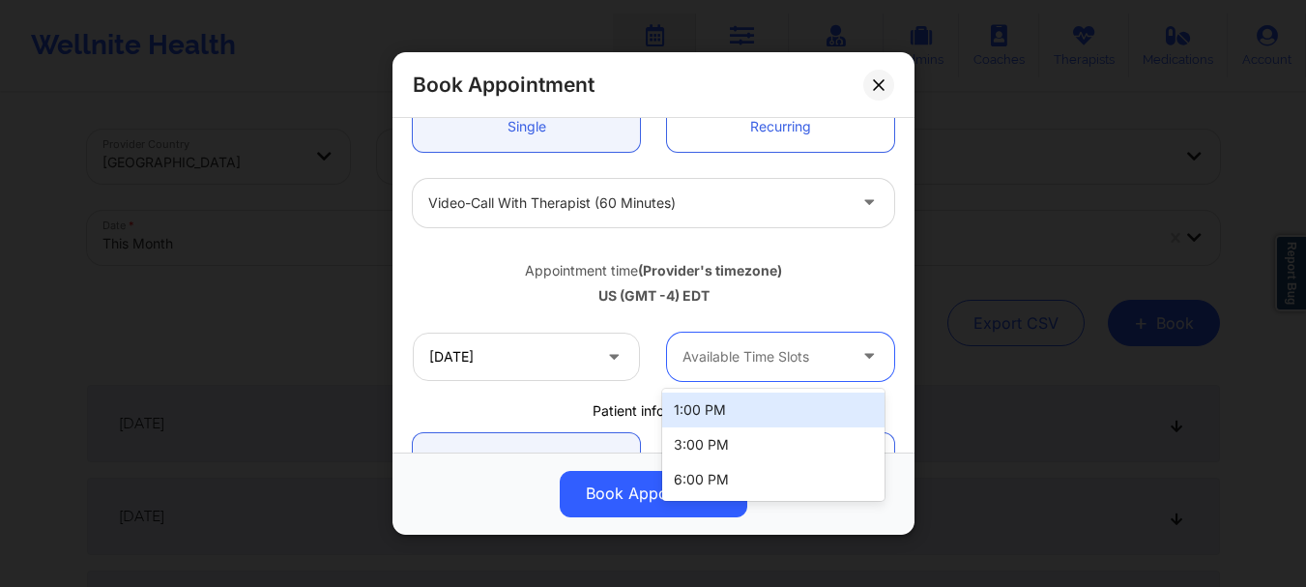
click at [707, 348] on div at bounding box center [763, 356] width 163 height 23
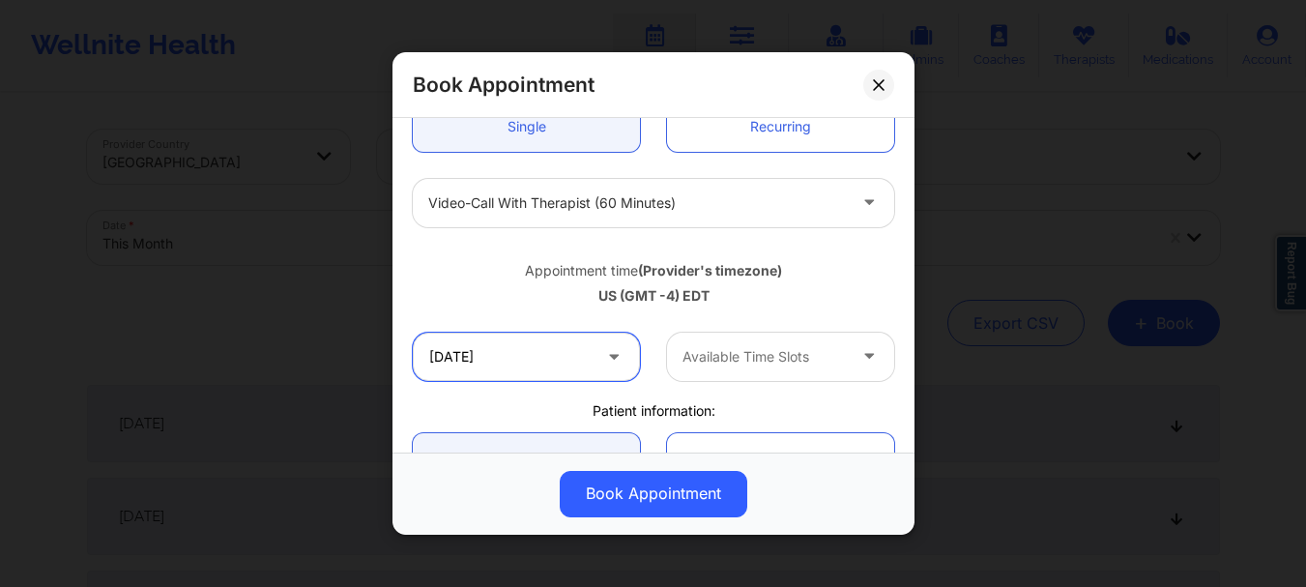
click at [596, 357] on input "[DATE]" at bounding box center [526, 357] width 227 height 48
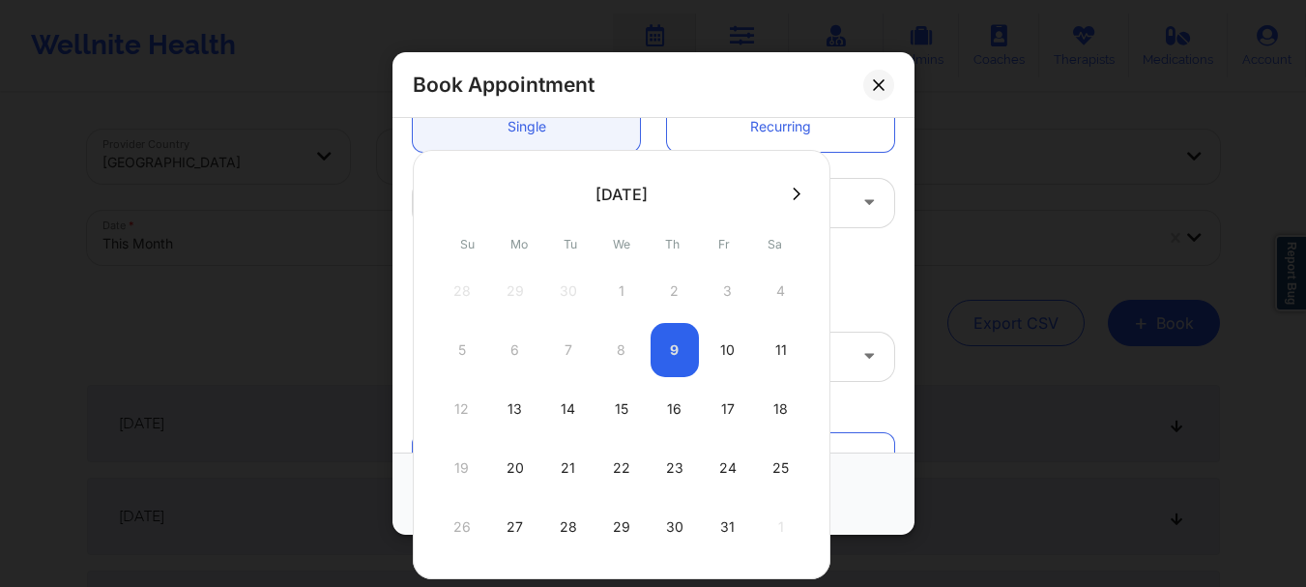
click at [796, 192] on icon at bounding box center [797, 194] width 8 height 14
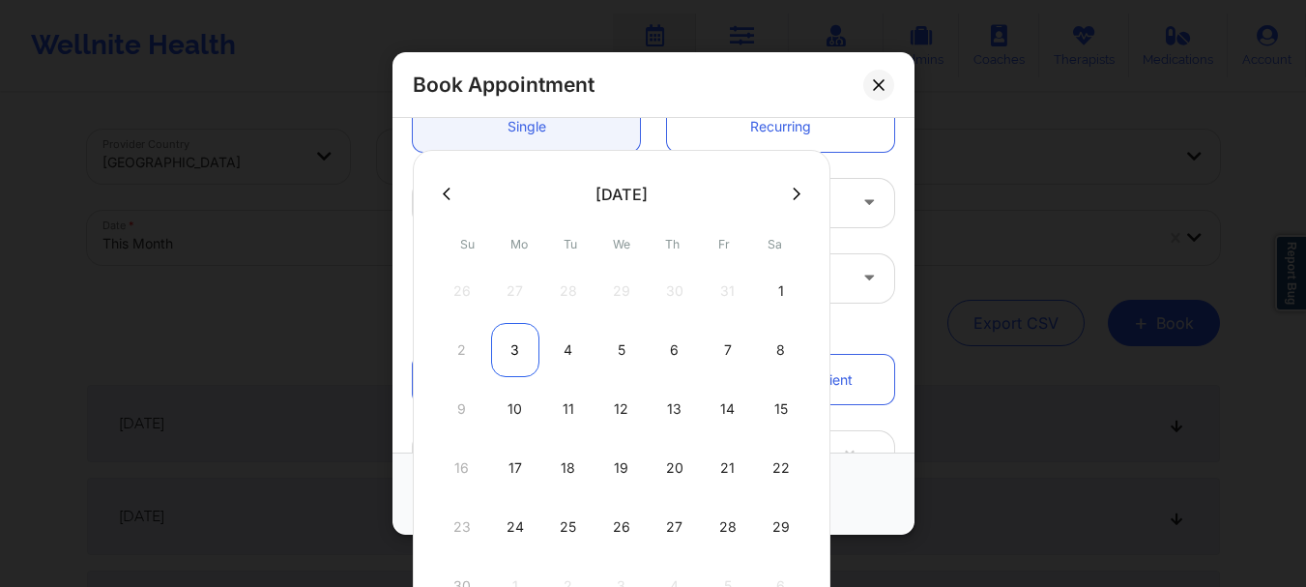
click at [518, 351] on div "3" at bounding box center [515, 350] width 48 height 54
type input "[DATE]"
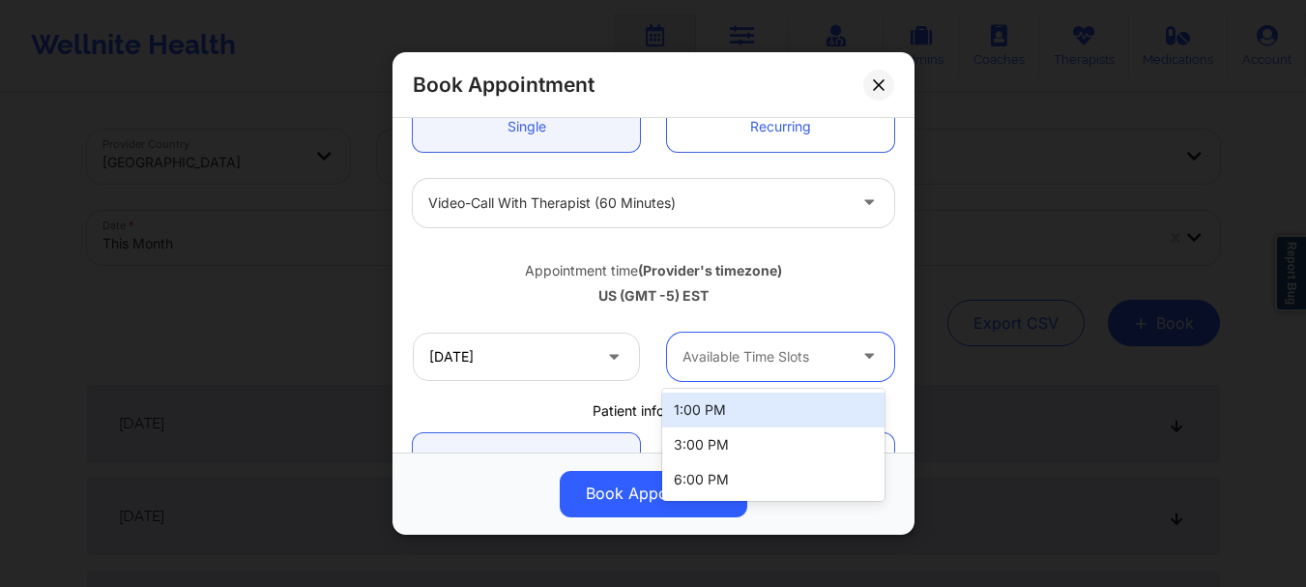
click at [704, 359] on div at bounding box center [763, 356] width 163 height 23
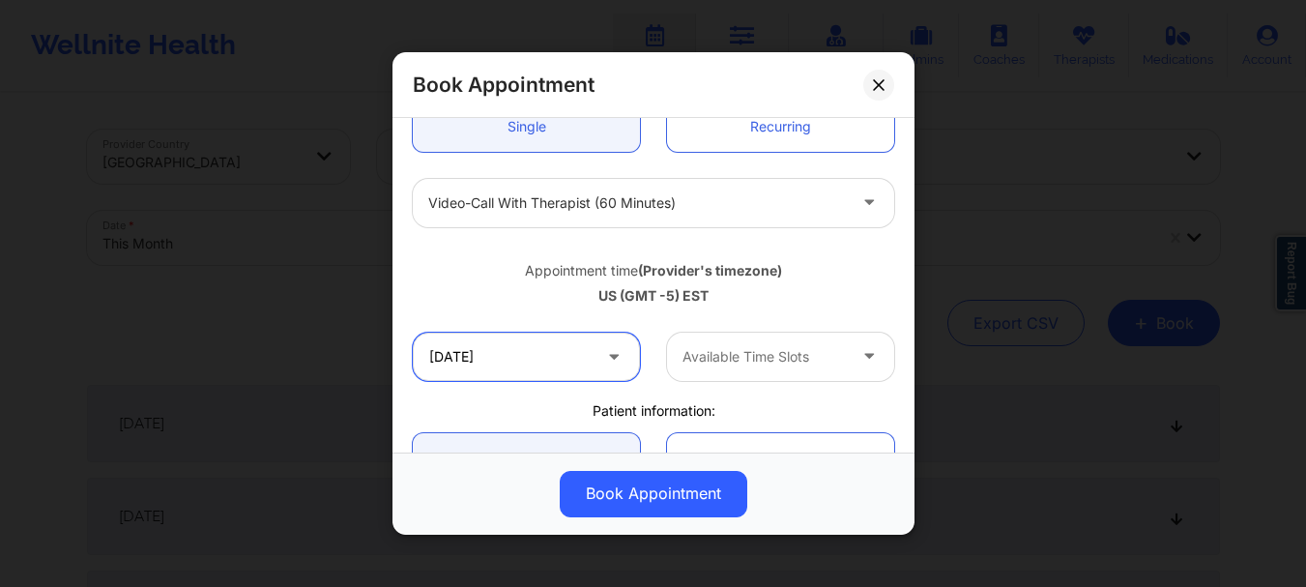
click at [587, 372] on input "[DATE]" at bounding box center [526, 357] width 227 height 48
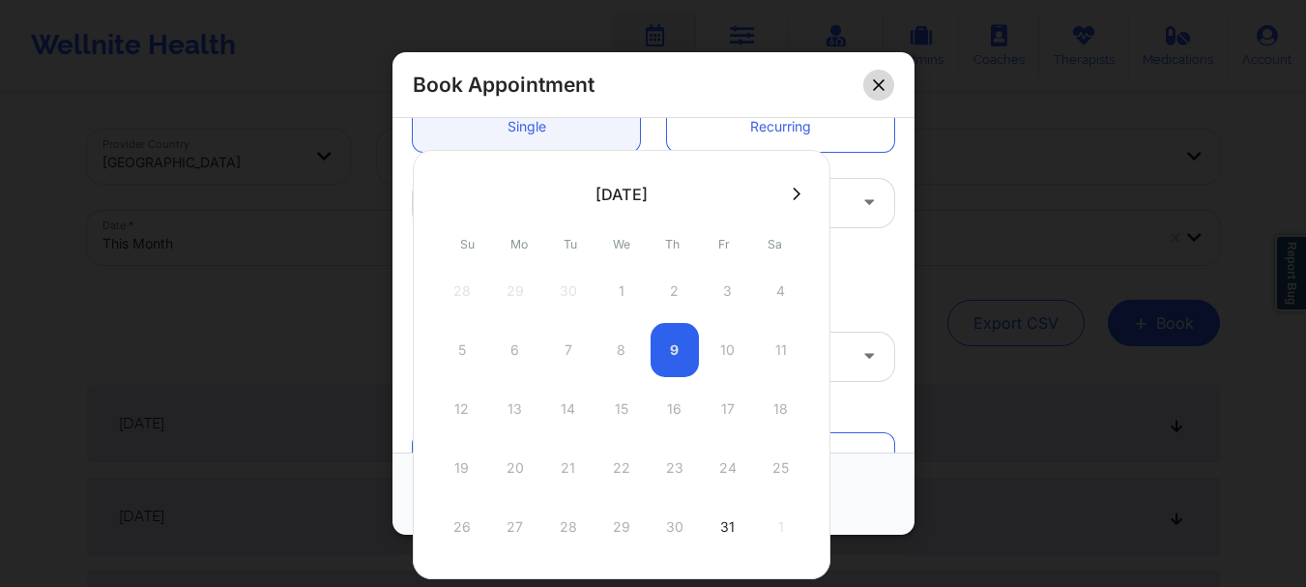
click at [880, 89] on icon at bounding box center [879, 85] width 12 height 12
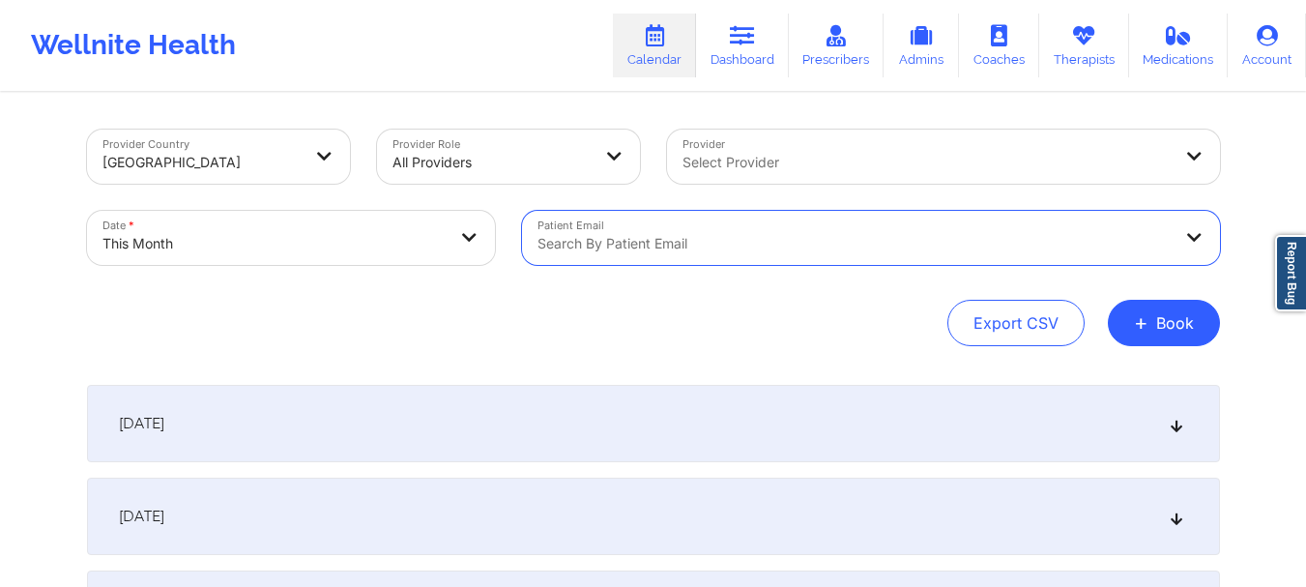
click at [792, 156] on div at bounding box center [926, 162] width 489 height 23
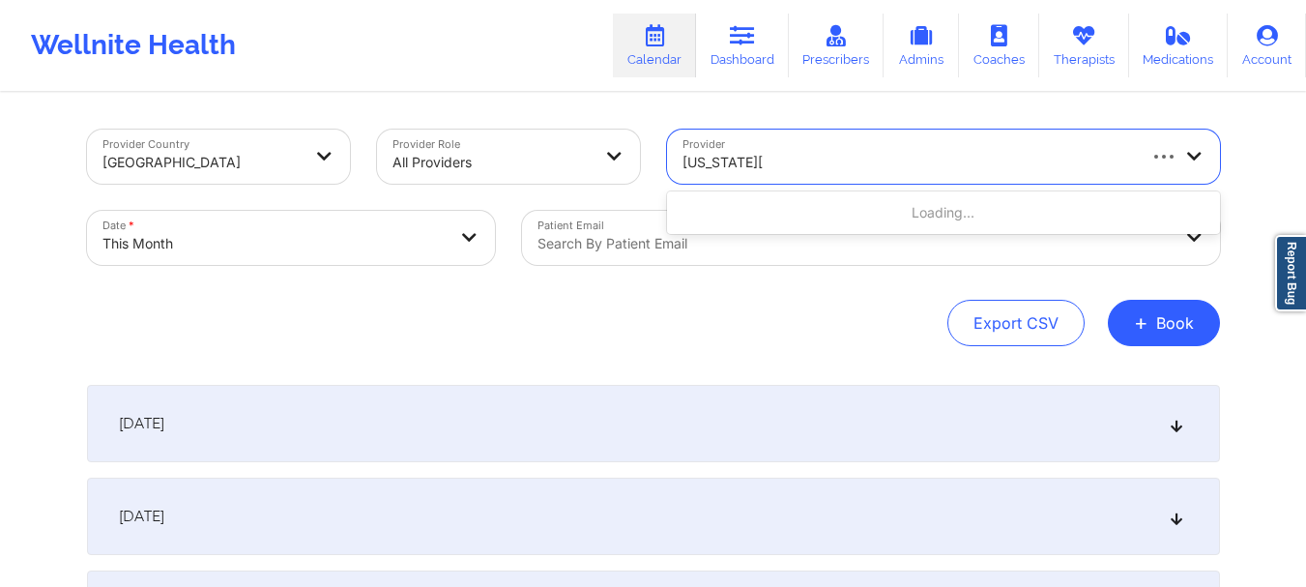
type input "[US_STATE][PERSON_NAME]"
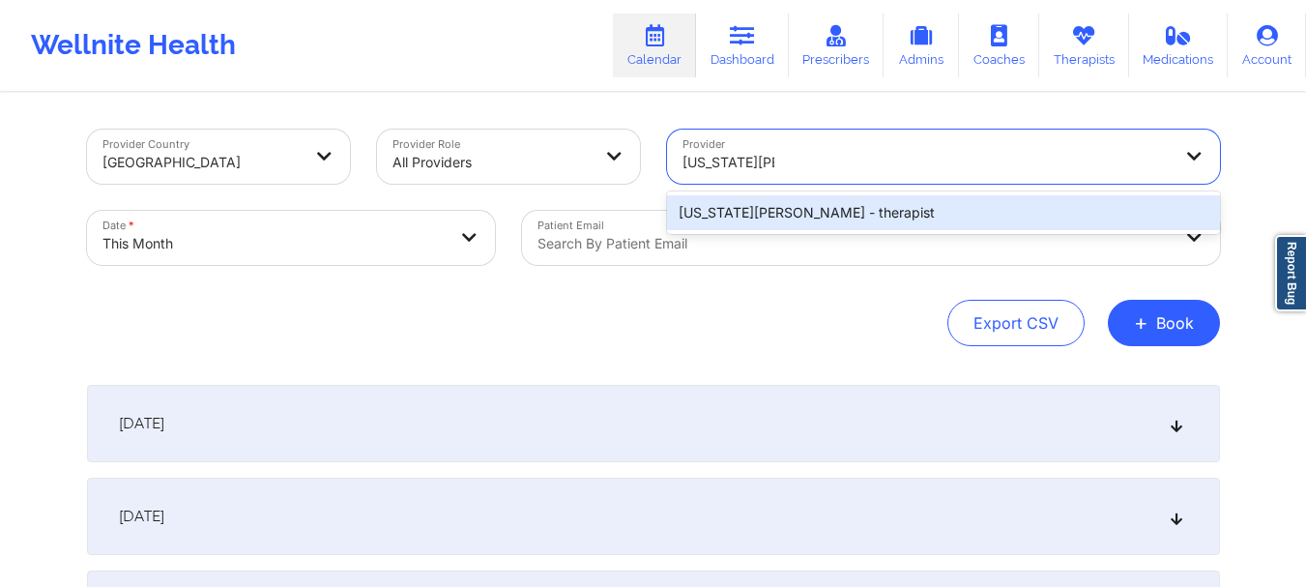
drag, startPoint x: 730, startPoint y: 232, endPoint x: 730, endPoint y: 219, distance: 12.6
click at [730, 219] on div "[US_STATE][PERSON_NAME] - therapist" at bounding box center [943, 212] width 553 height 43
click at [730, 219] on div "[US_STATE][PERSON_NAME] - therapist" at bounding box center [943, 212] width 553 height 35
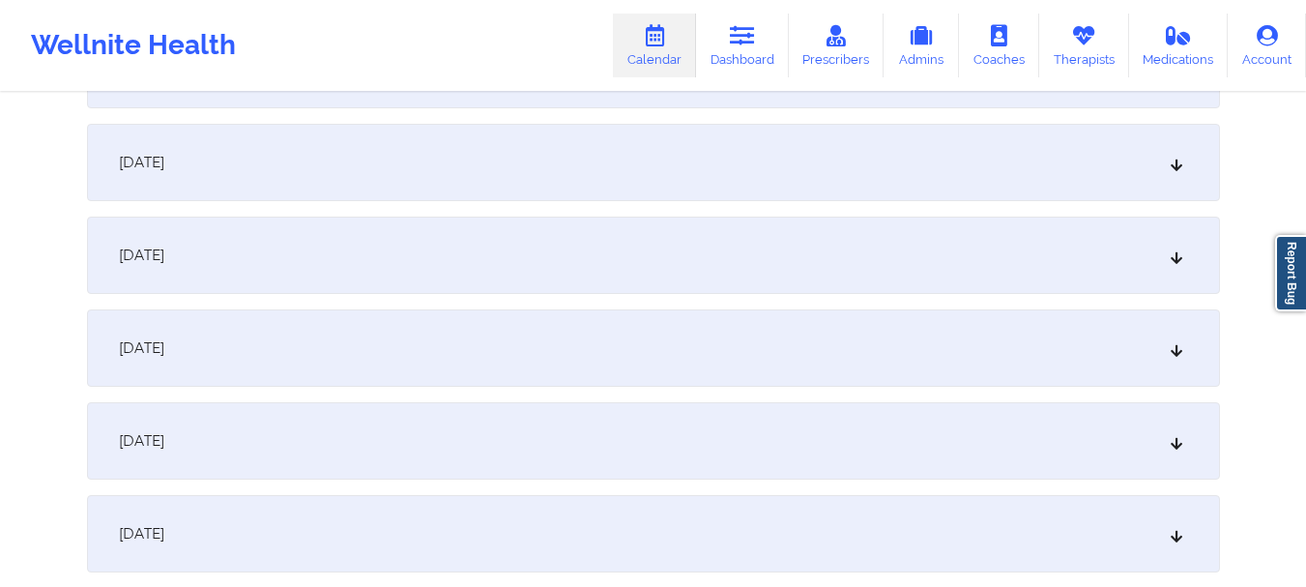
scroll to position [2494, 0]
click at [1175, 344] on icon at bounding box center [1176, 342] width 16 height 14
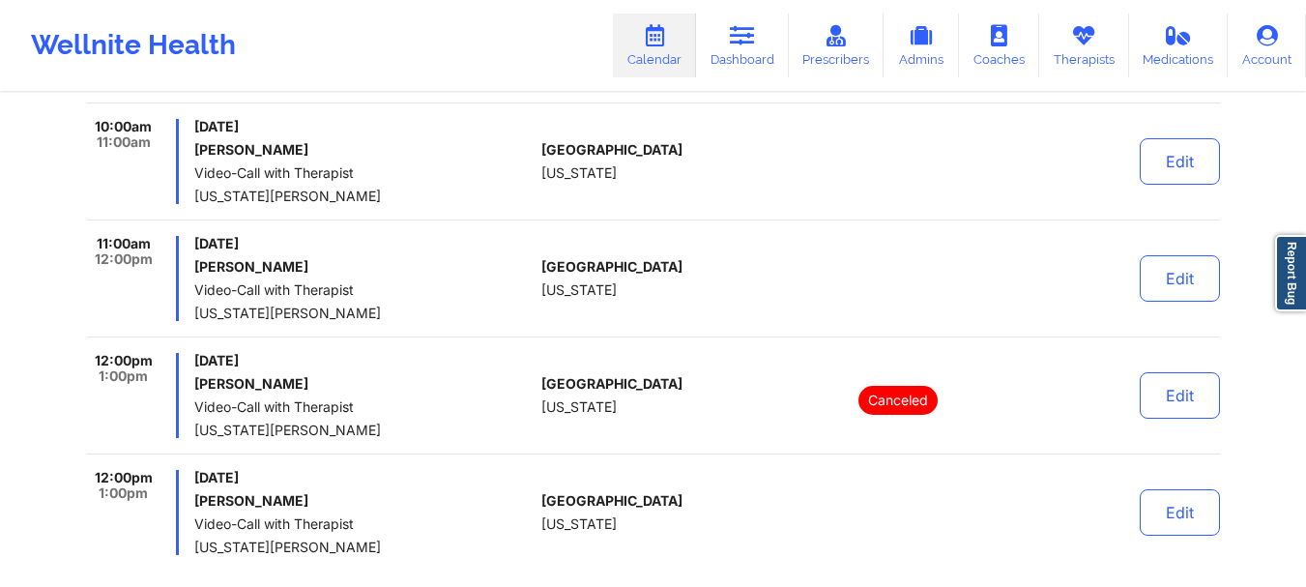
scroll to position [2867, 0]
